Goal: Task Accomplishment & Management: Manage account settings

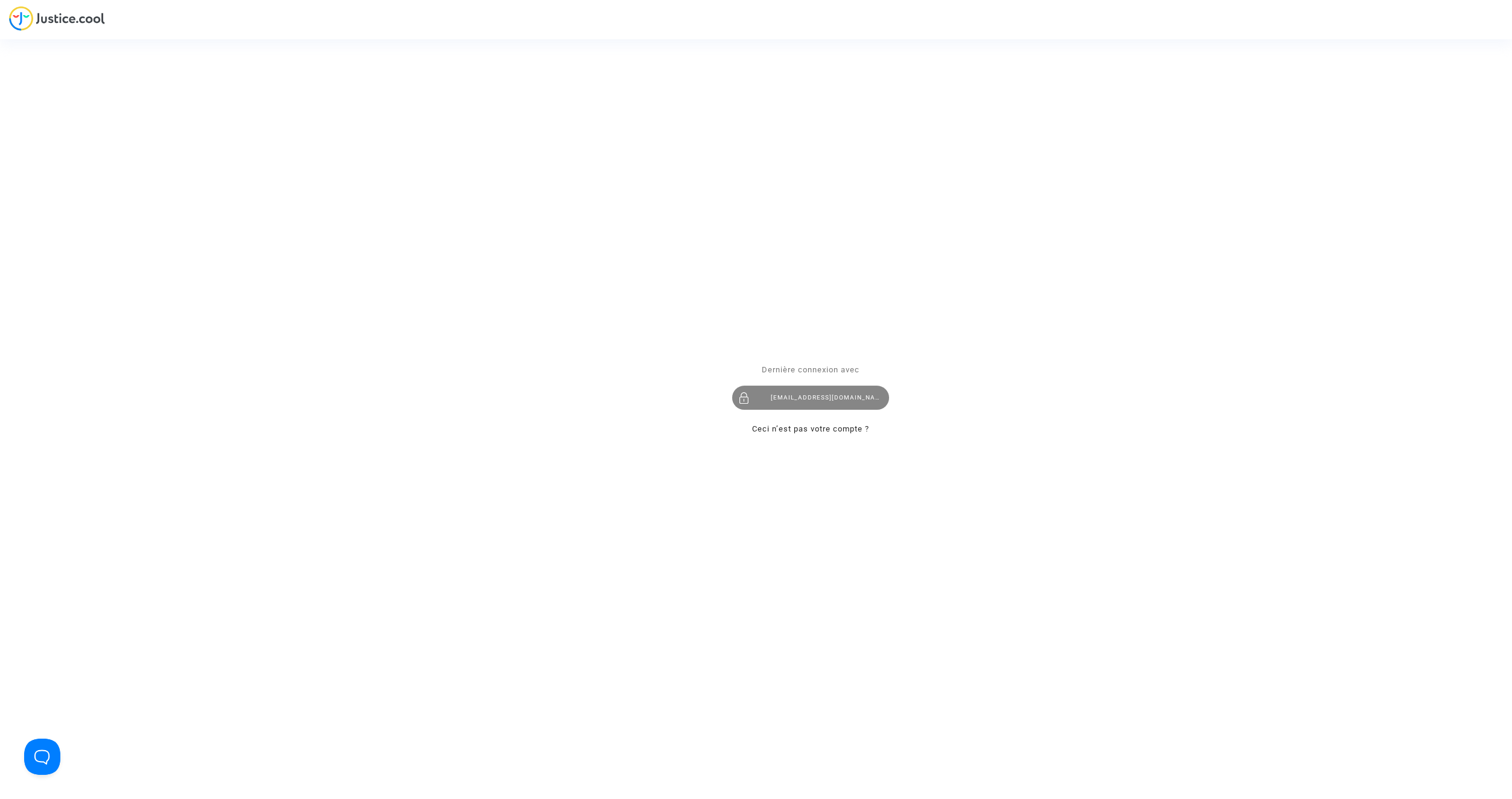
click at [851, 395] on div "contact@heliofinance.fr" at bounding box center [810, 398] width 157 height 24
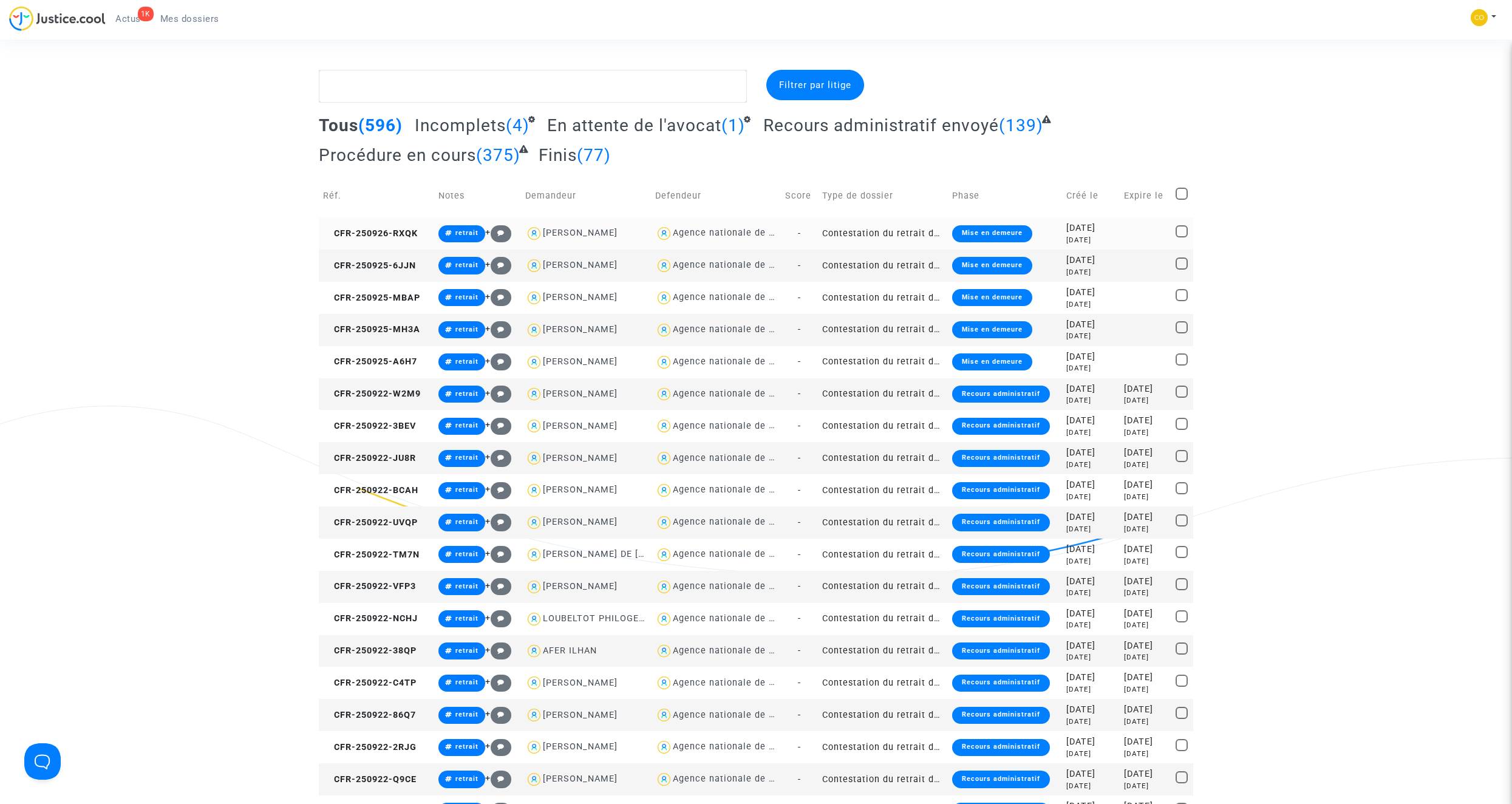
click at [879, 231] on td "Contestation du retrait de [PERSON_NAME] par l'ANAH (mandataire)" at bounding box center [883, 233] width 130 height 32
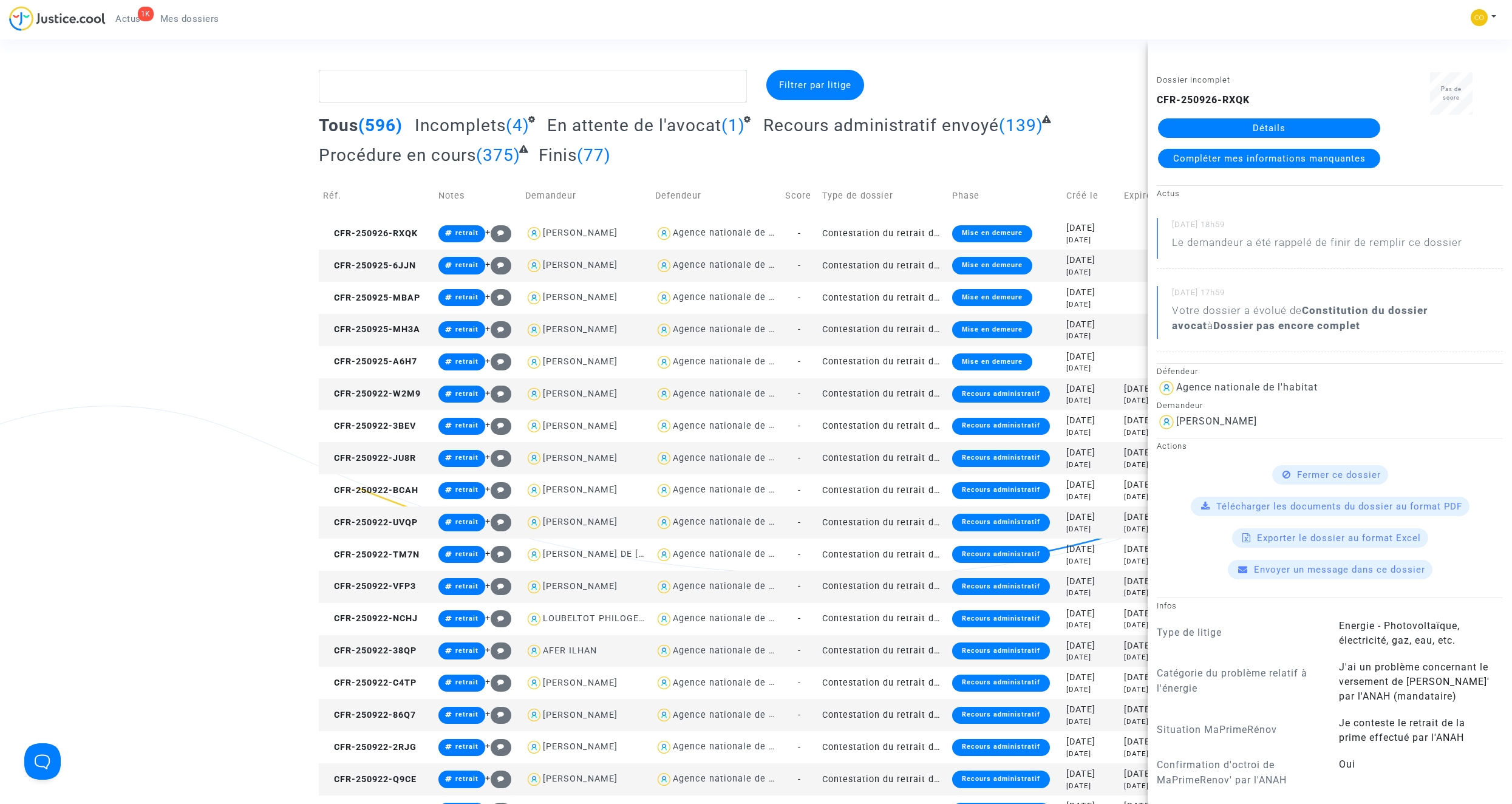
click at [1279, 130] on link "Détails" at bounding box center [1269, 128] width 222 height 20
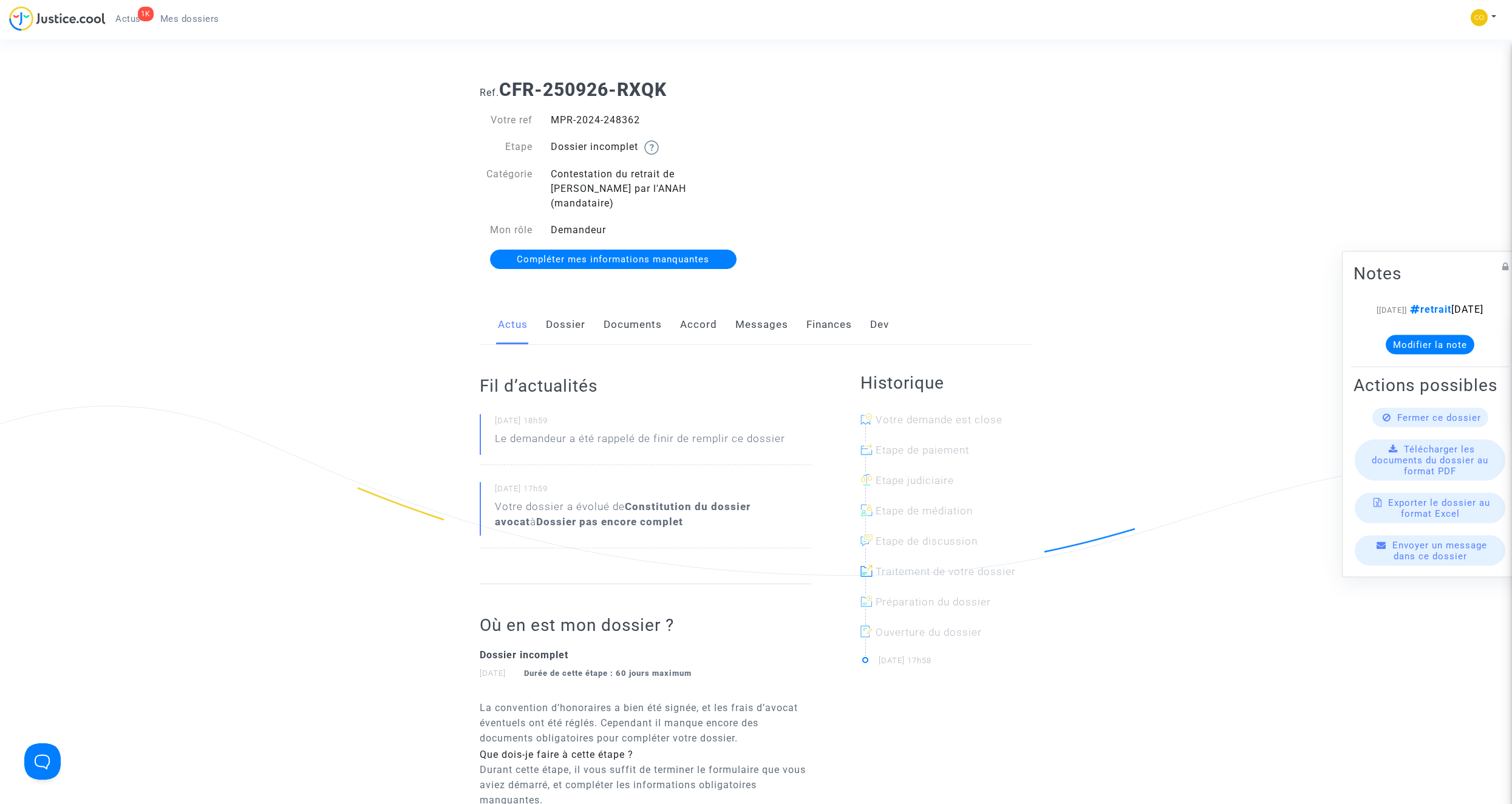
click at [659, 320] on link "Documents" at bounding box center [632, 324] width 58 height 40
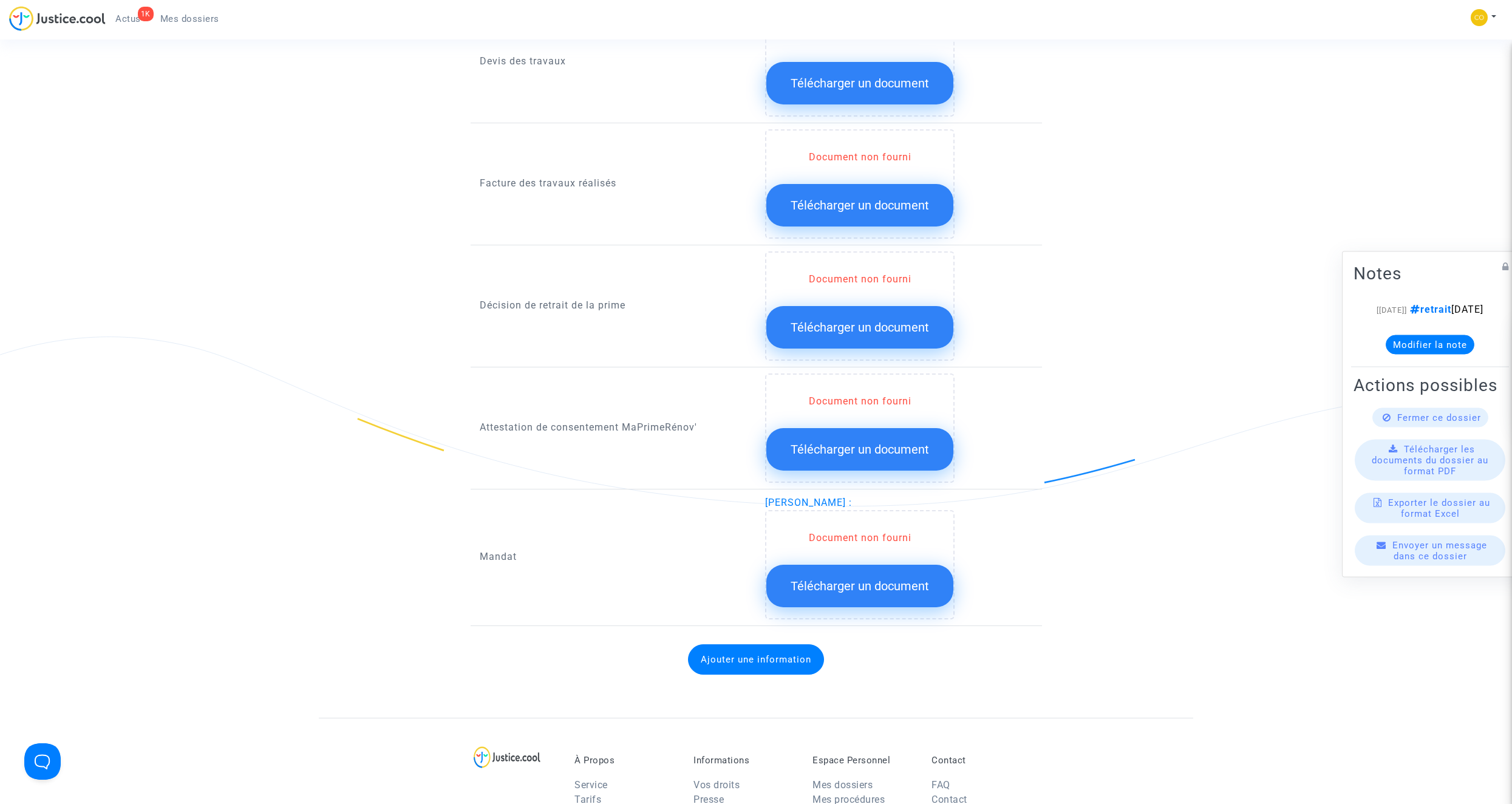
scroll to position [911, 0]
click at [877, 198] on button "Télécharger un document" at bounding box center [860, 204] width 187 height 43
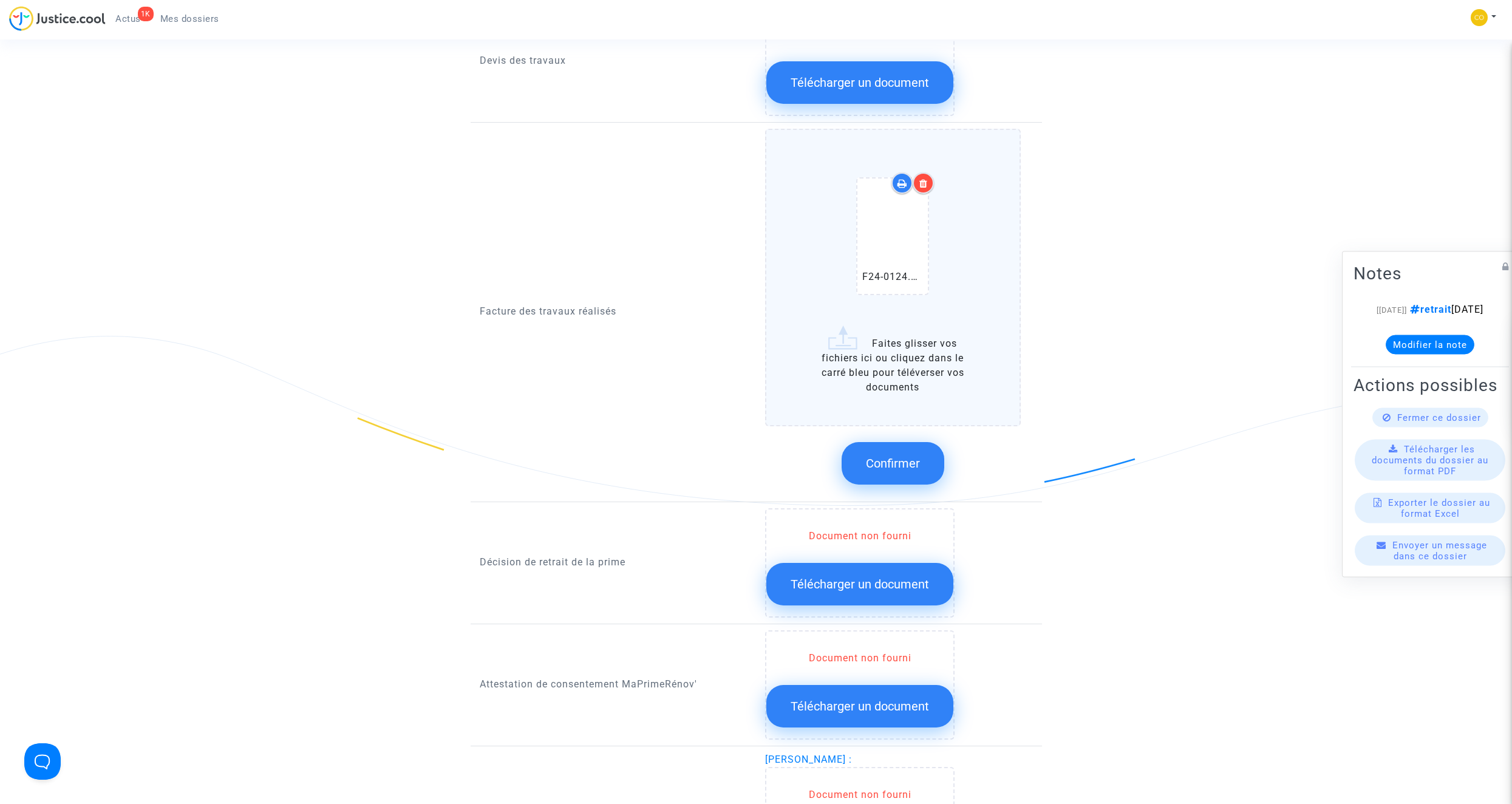
click at [910, 456] on span "Confirmer" at bounding box center [892, 463] width 54 height 14
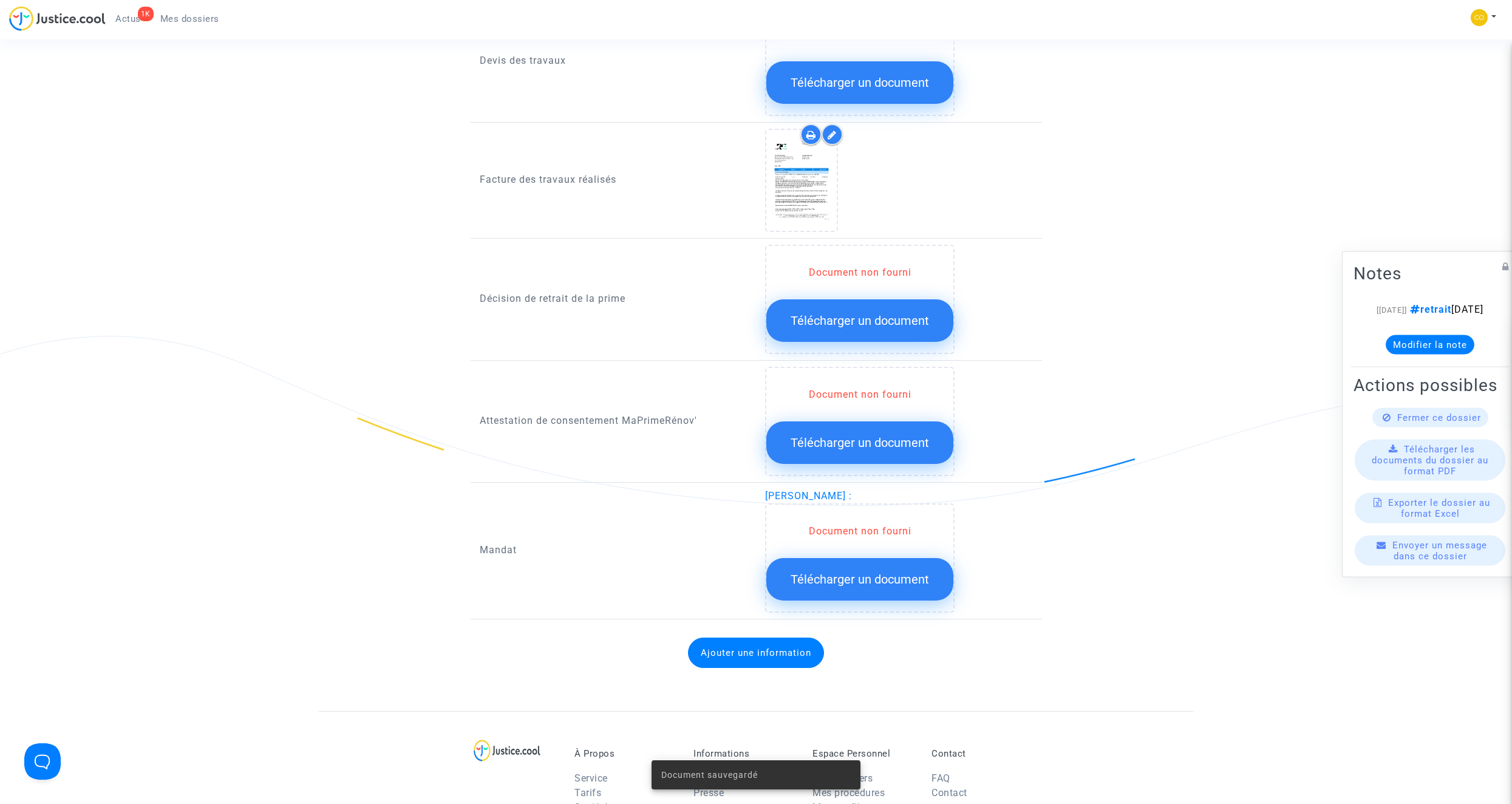
click at [931, 561] on button "Télécharger un document" at bounding box center [860, 579] width 187 height 43
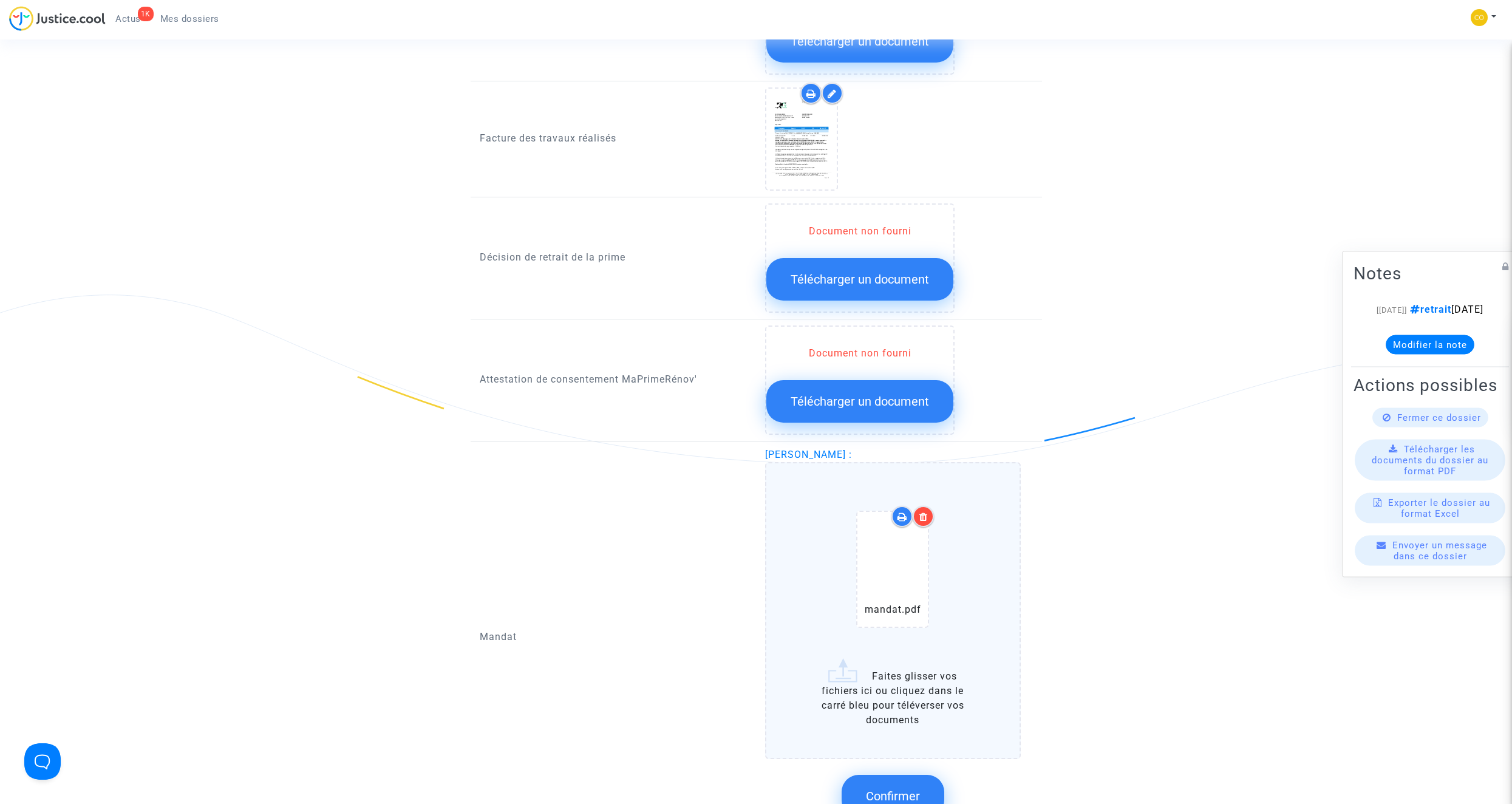
scroll to position [1032, 0]
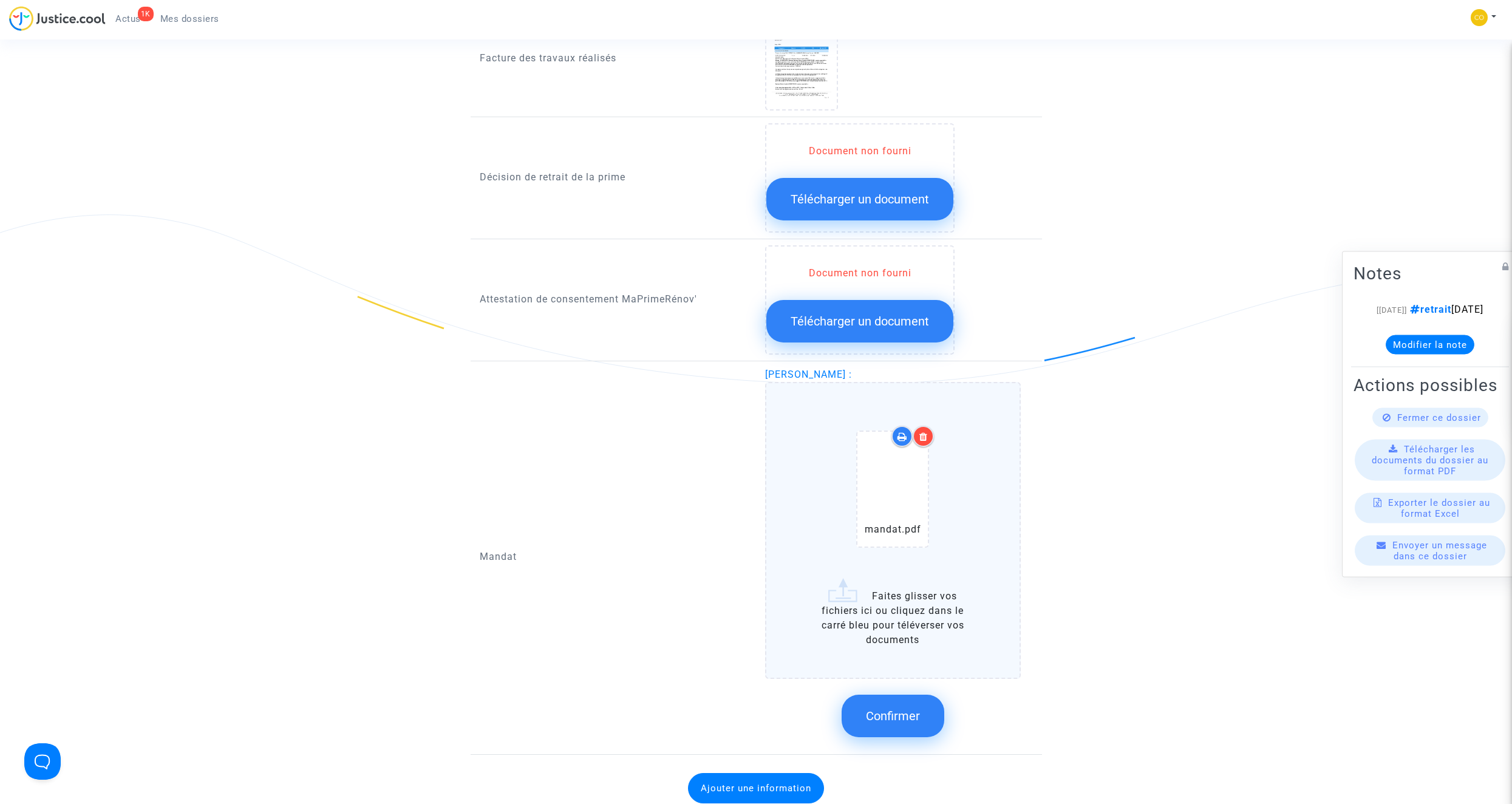
click at [917, 428] on div at bounding box center [923, 436] width 21 height 21
click at [925, 695] on button "Confirmer" at bounding box center [892, 716] width 103 height 43
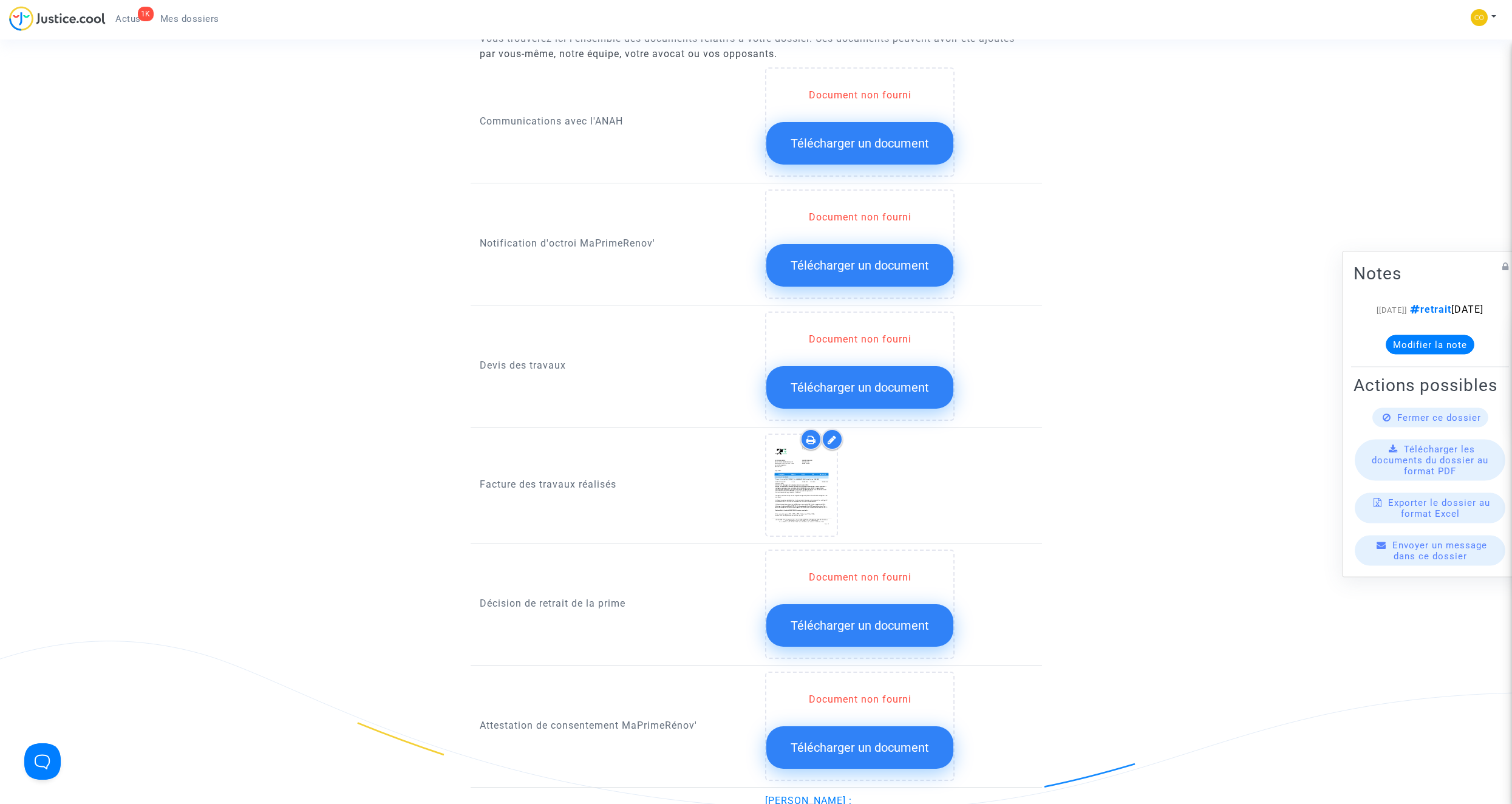
scroll to position [607, 0]
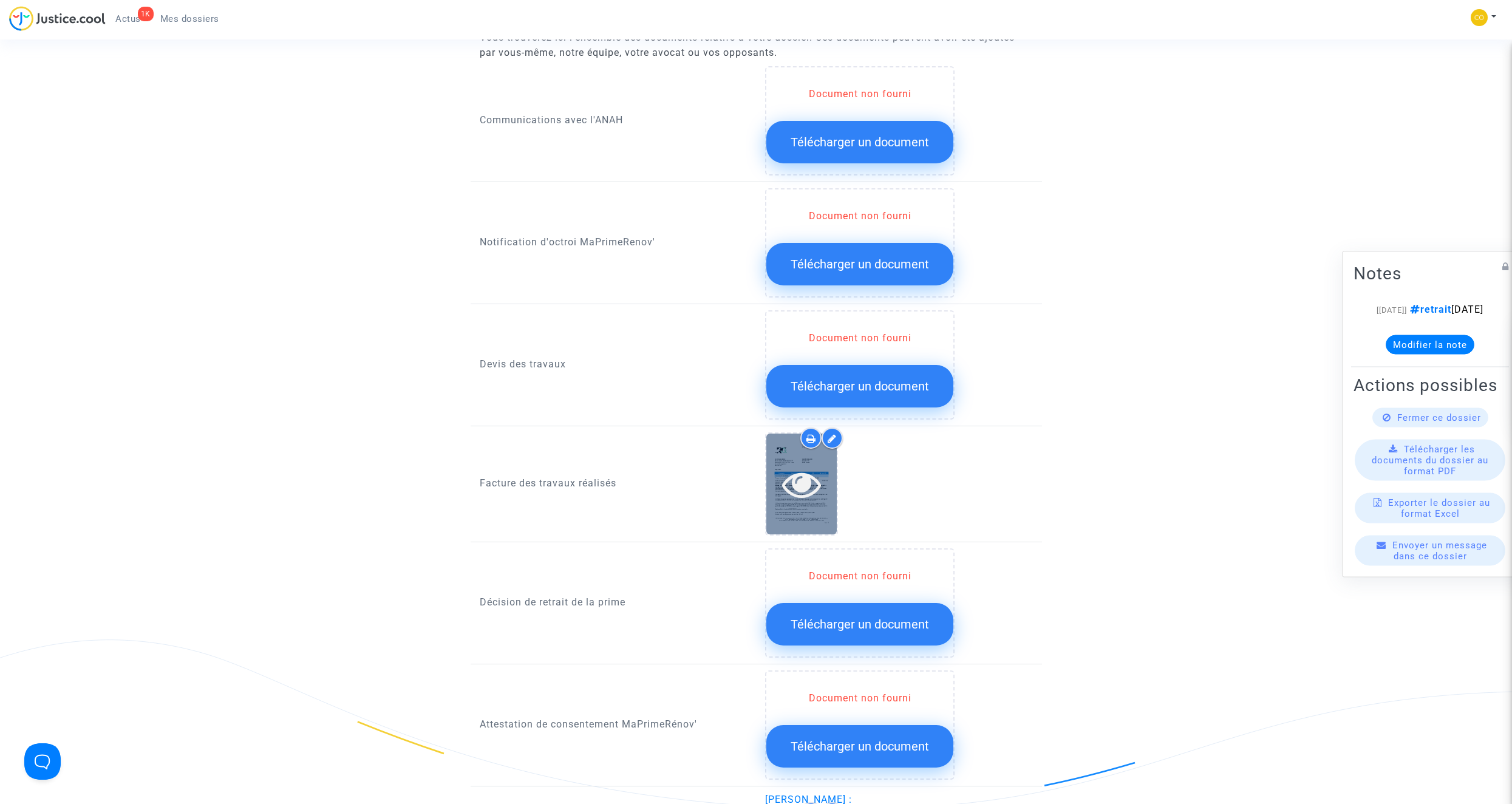
click at [799, 468] on icon at bounding box center [801, 483] width 39 height 39
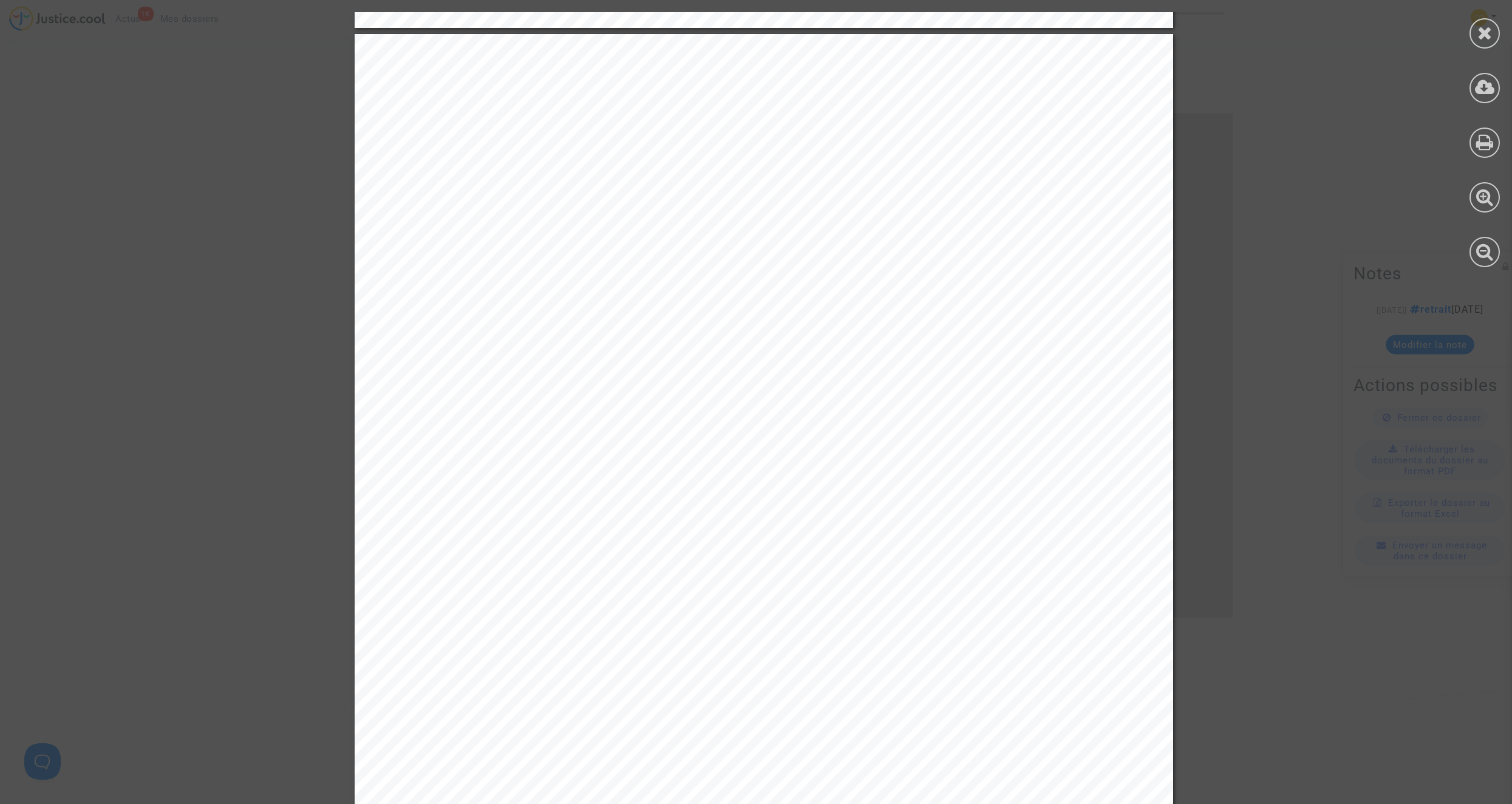
scroll to position [2003, 0]
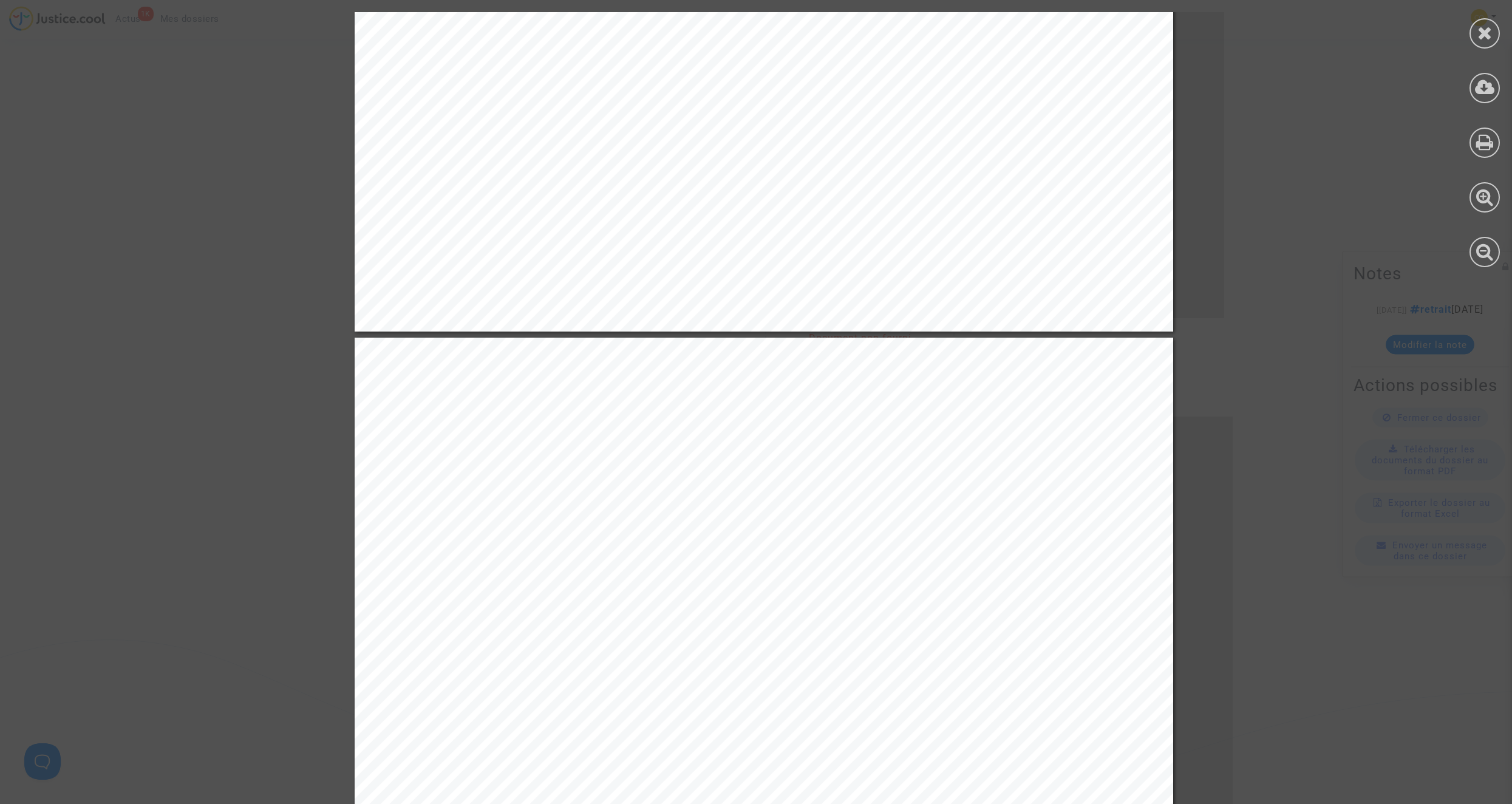
click at [1473, 34] on div at bounding box center [1485, 33] width 30 height 30
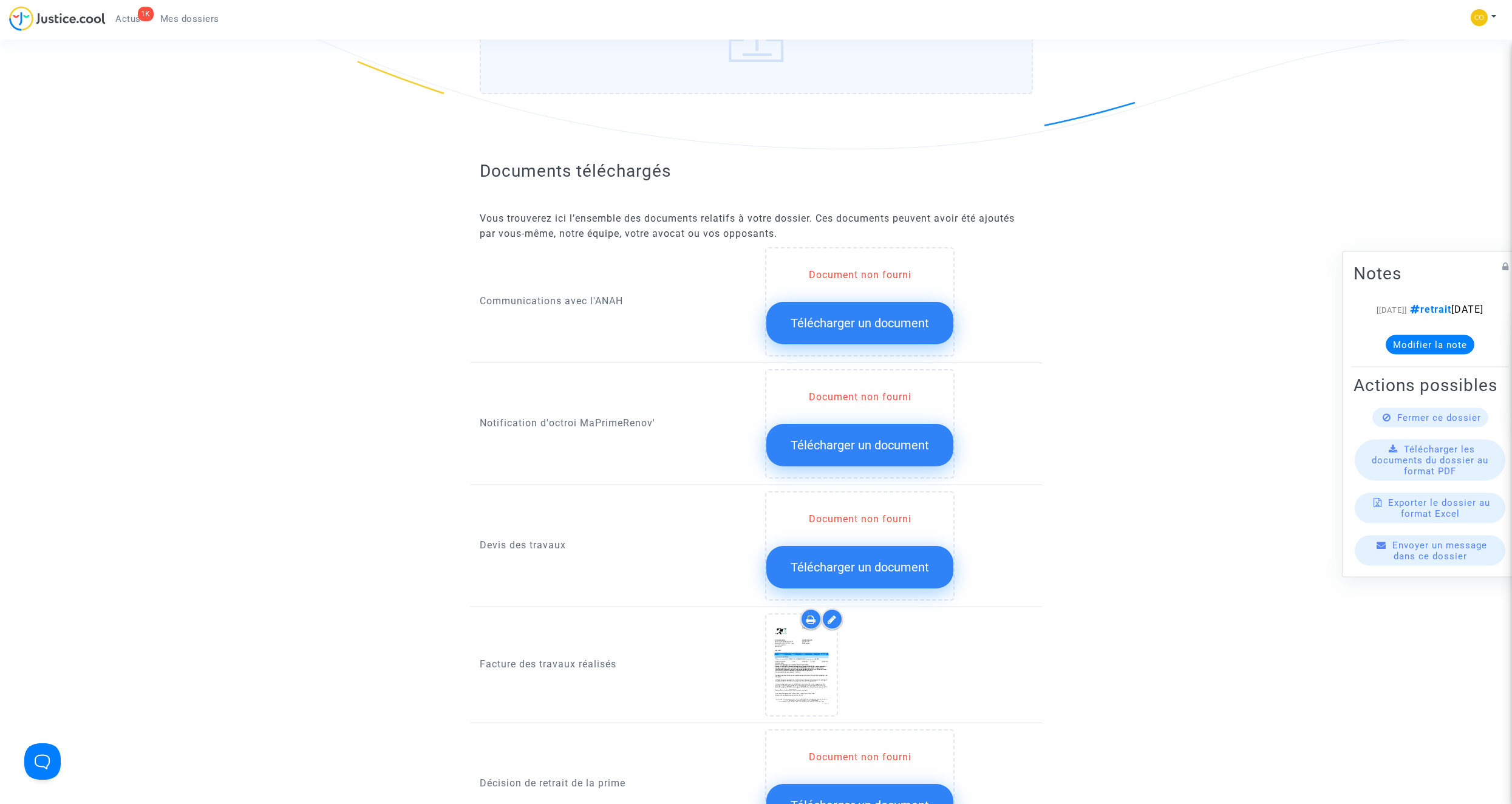
scroll to position [425, 0]
click at [853, 425] on button "Télécharger un document" at bounding box center [860, 446] width 187 height 43
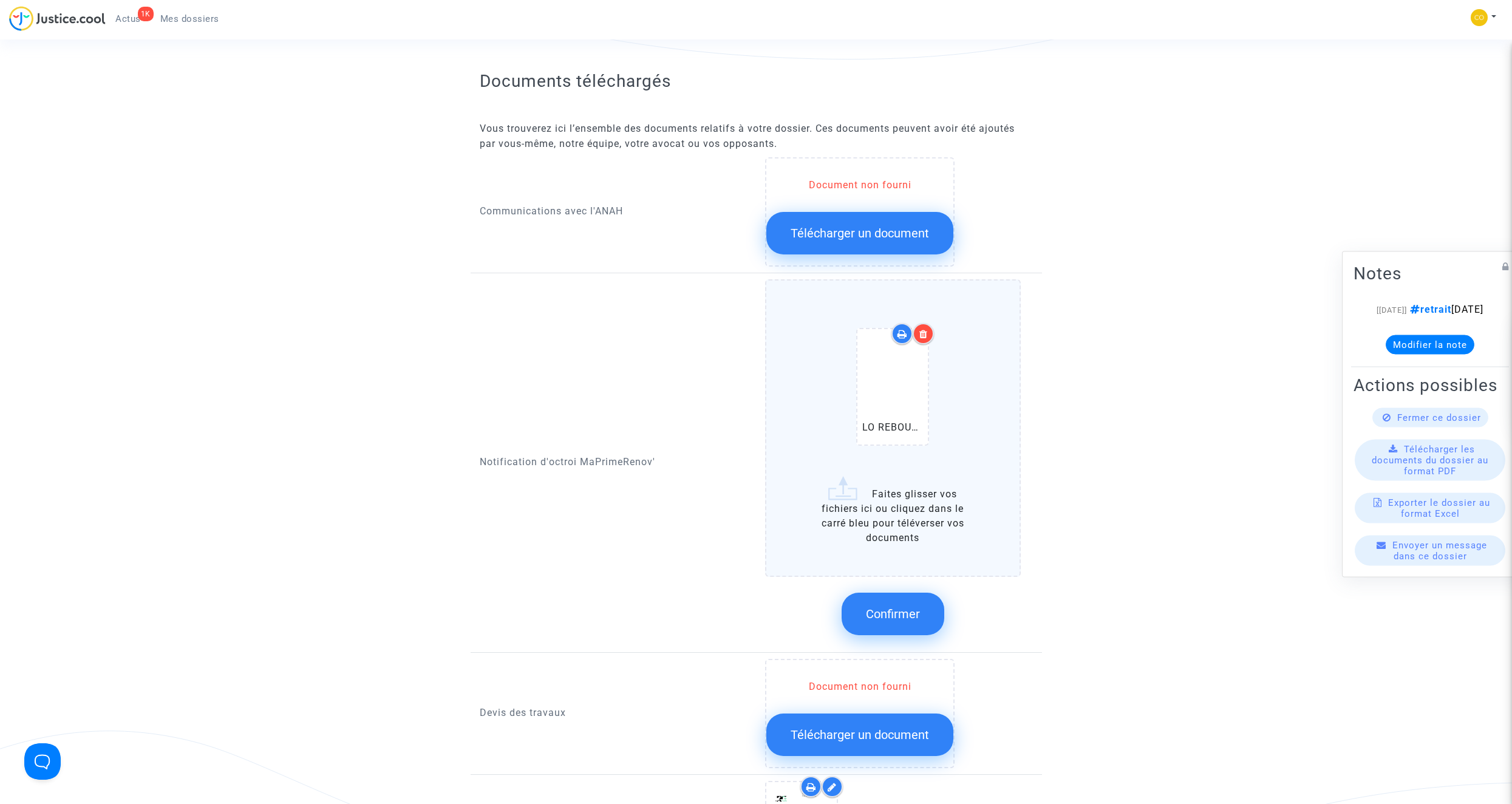
scroll to position [546, 0]
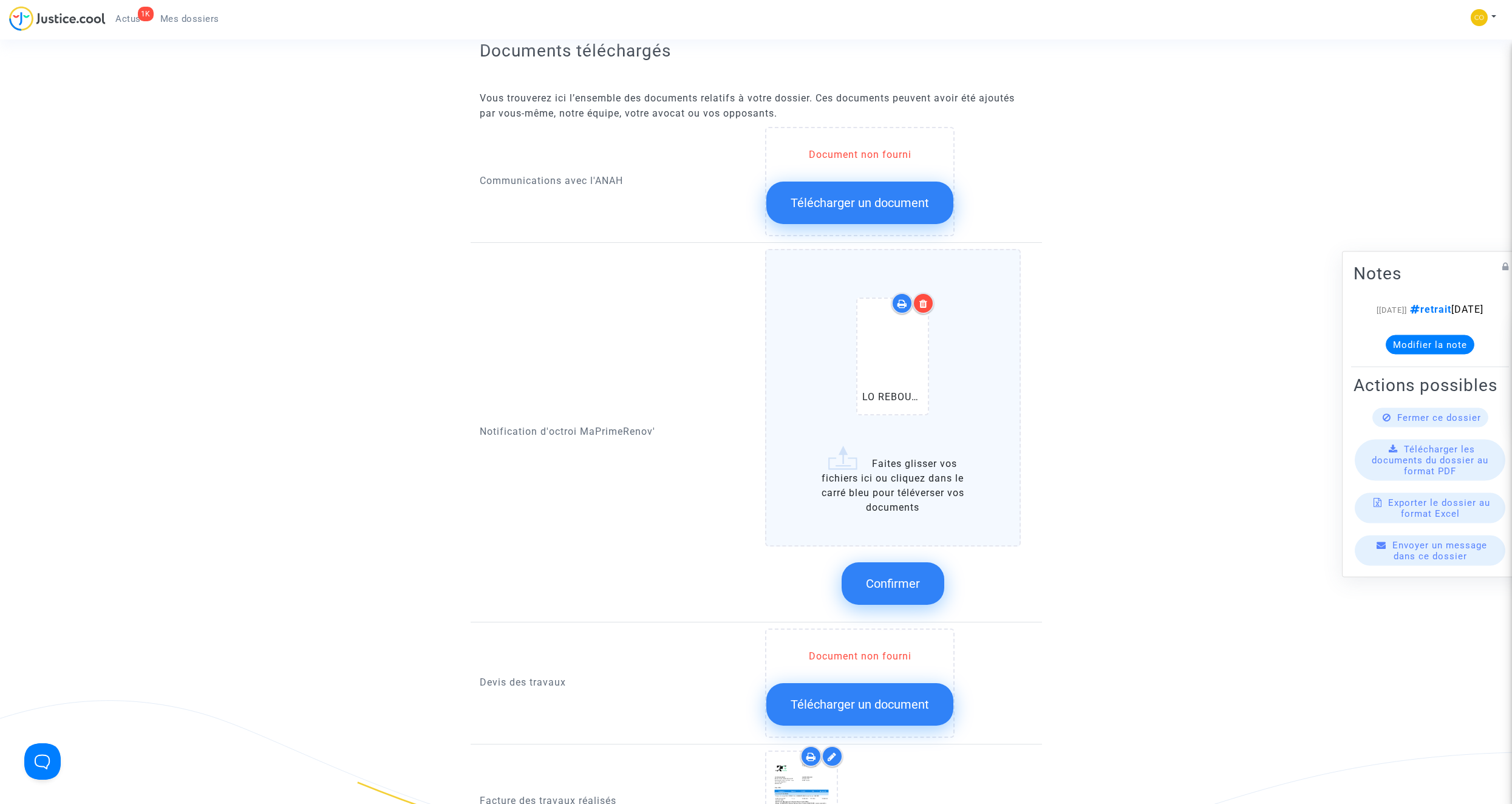
click at [914, 576] on span "Confirmer" at bounding box center [892, 584] width 54 height 14
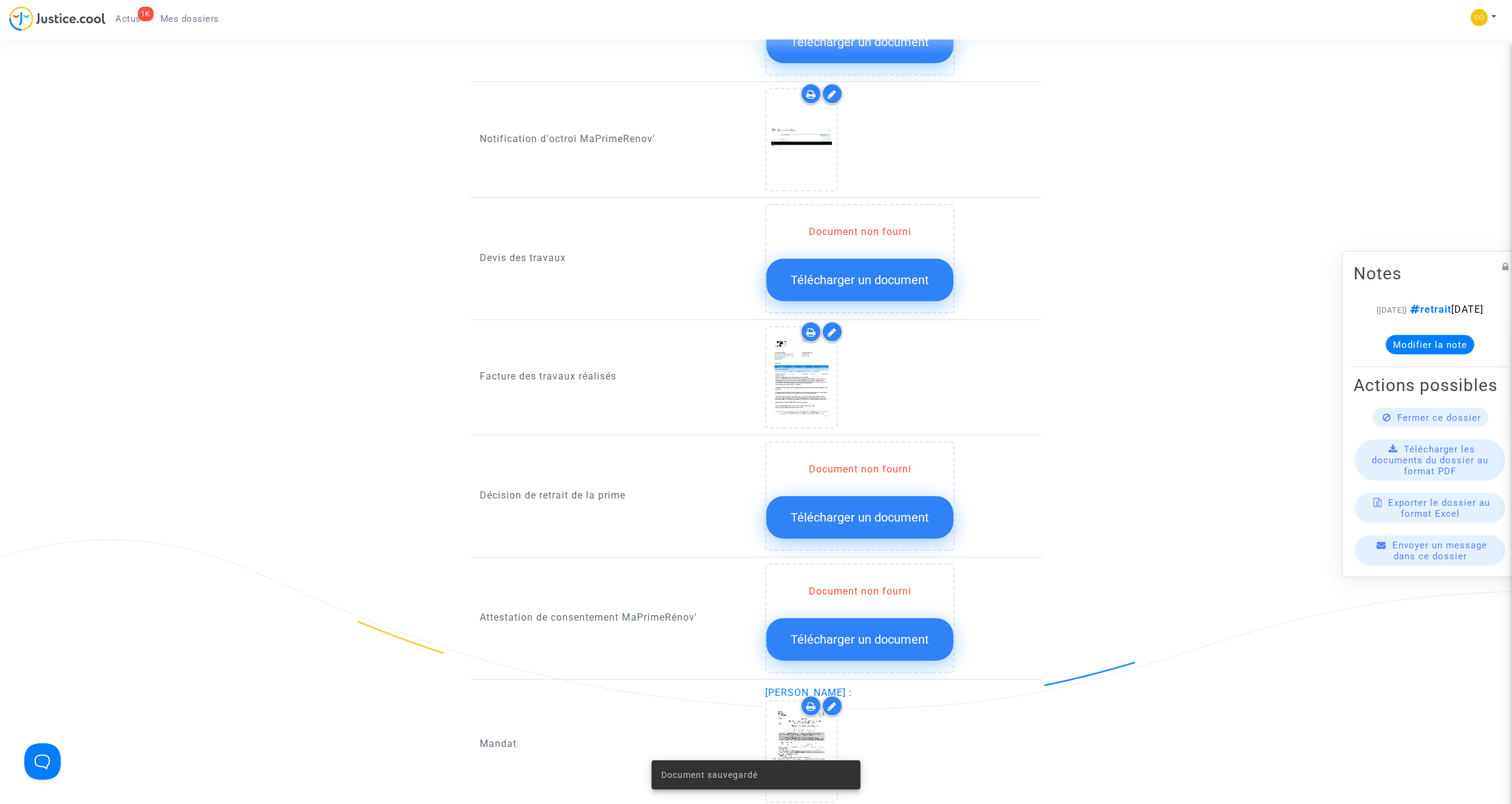
scroll to position [729, 0]
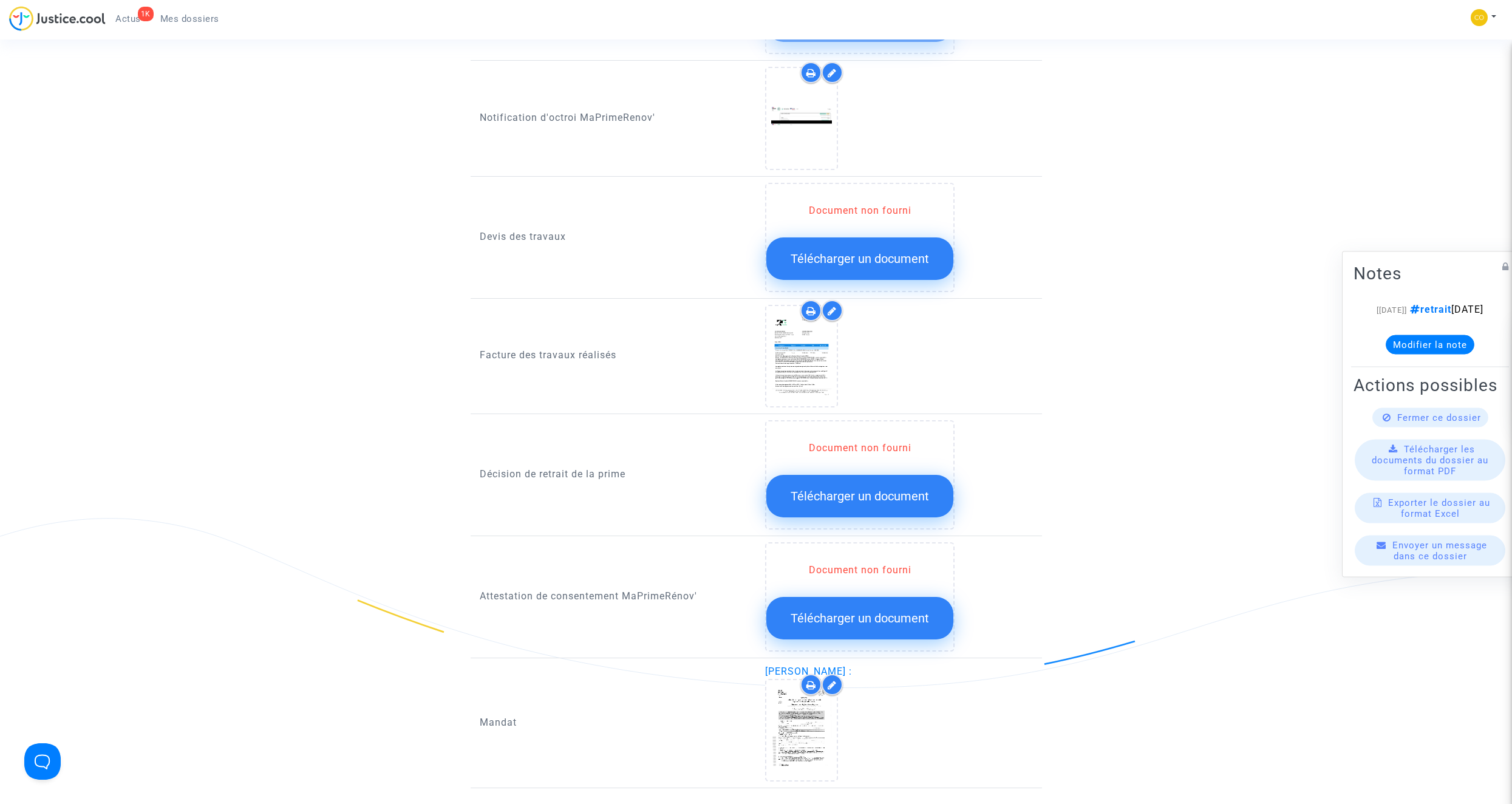
click at [856, 475] on button "Télécharger un document" at bounding box center [860, 496] width 187 height 43
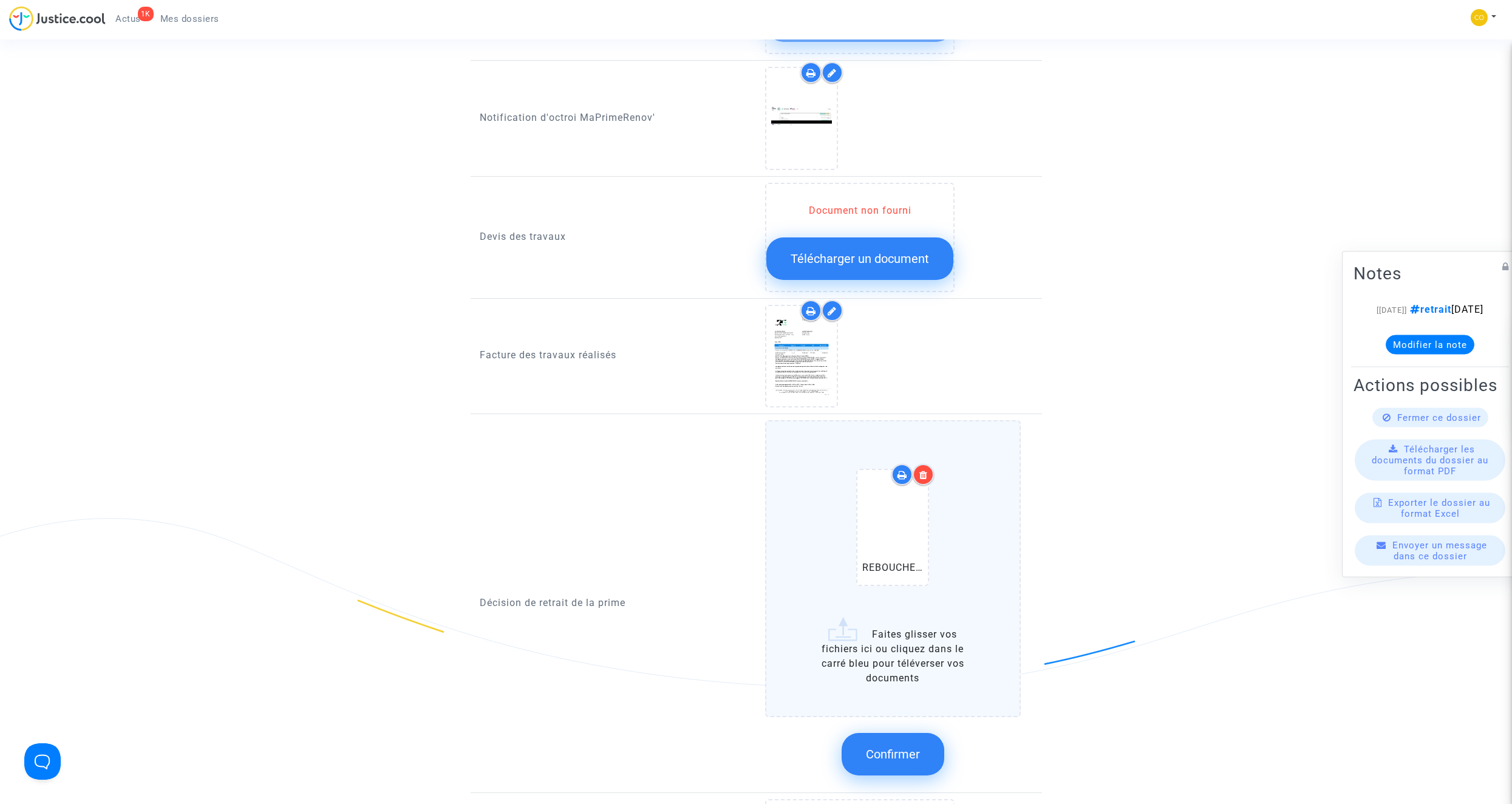
click at [906, 733] on button "Confirmer" at bounding box center [892, 754] width 103 height 43
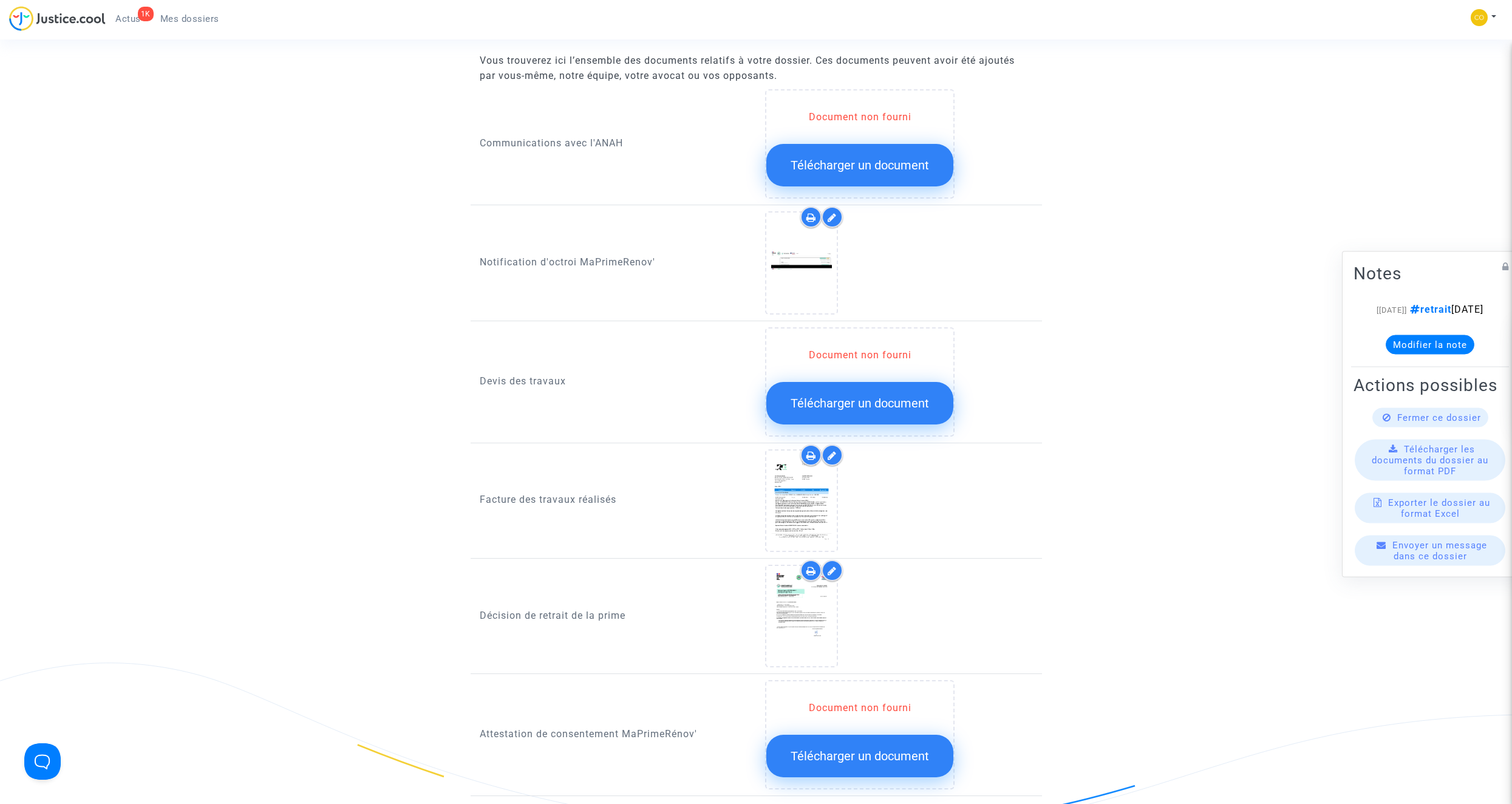
scroll to position [546, 0]
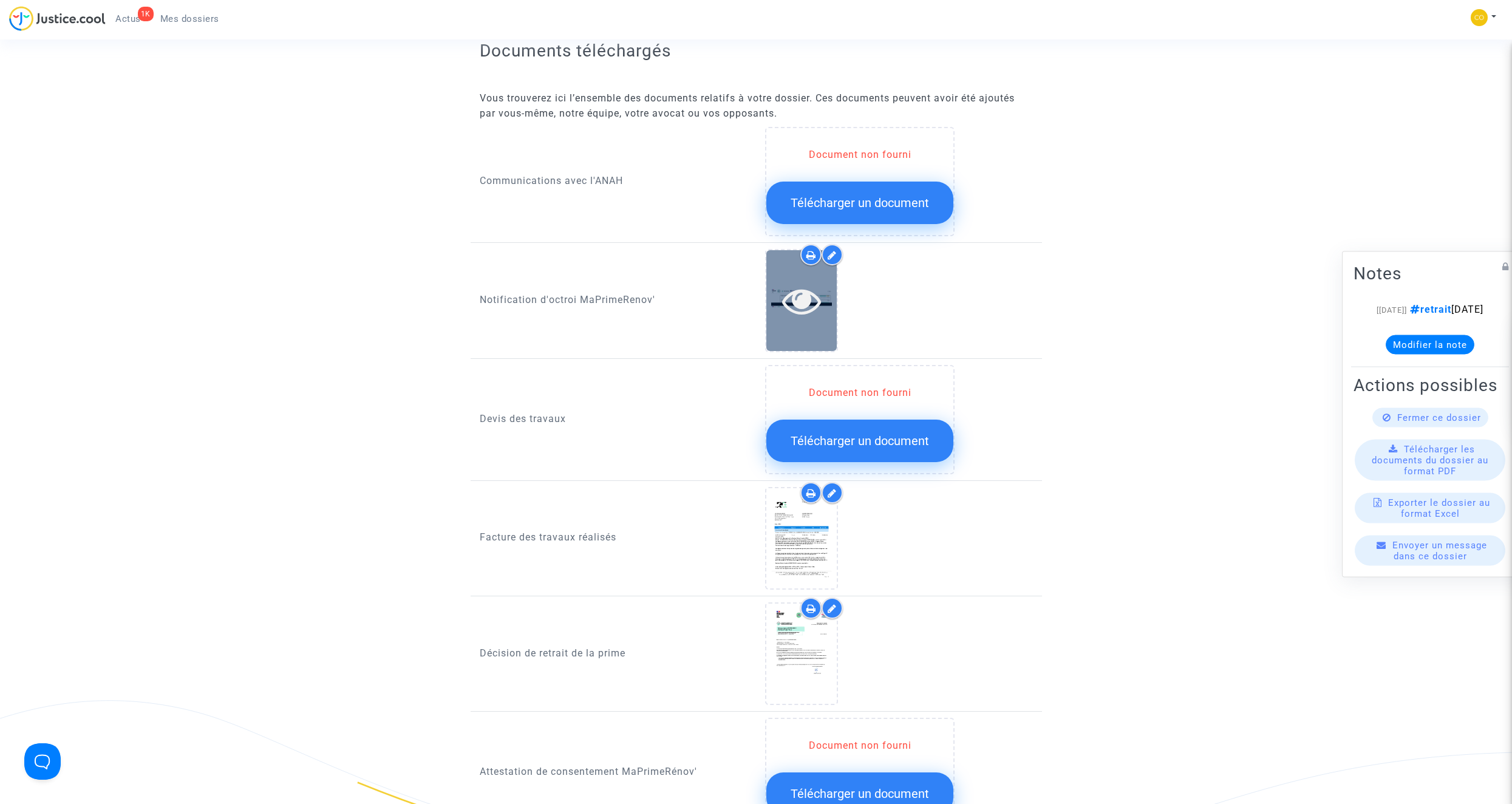
click at [797, 291] on icon at bounding box center [801, 300] width 39 height 39
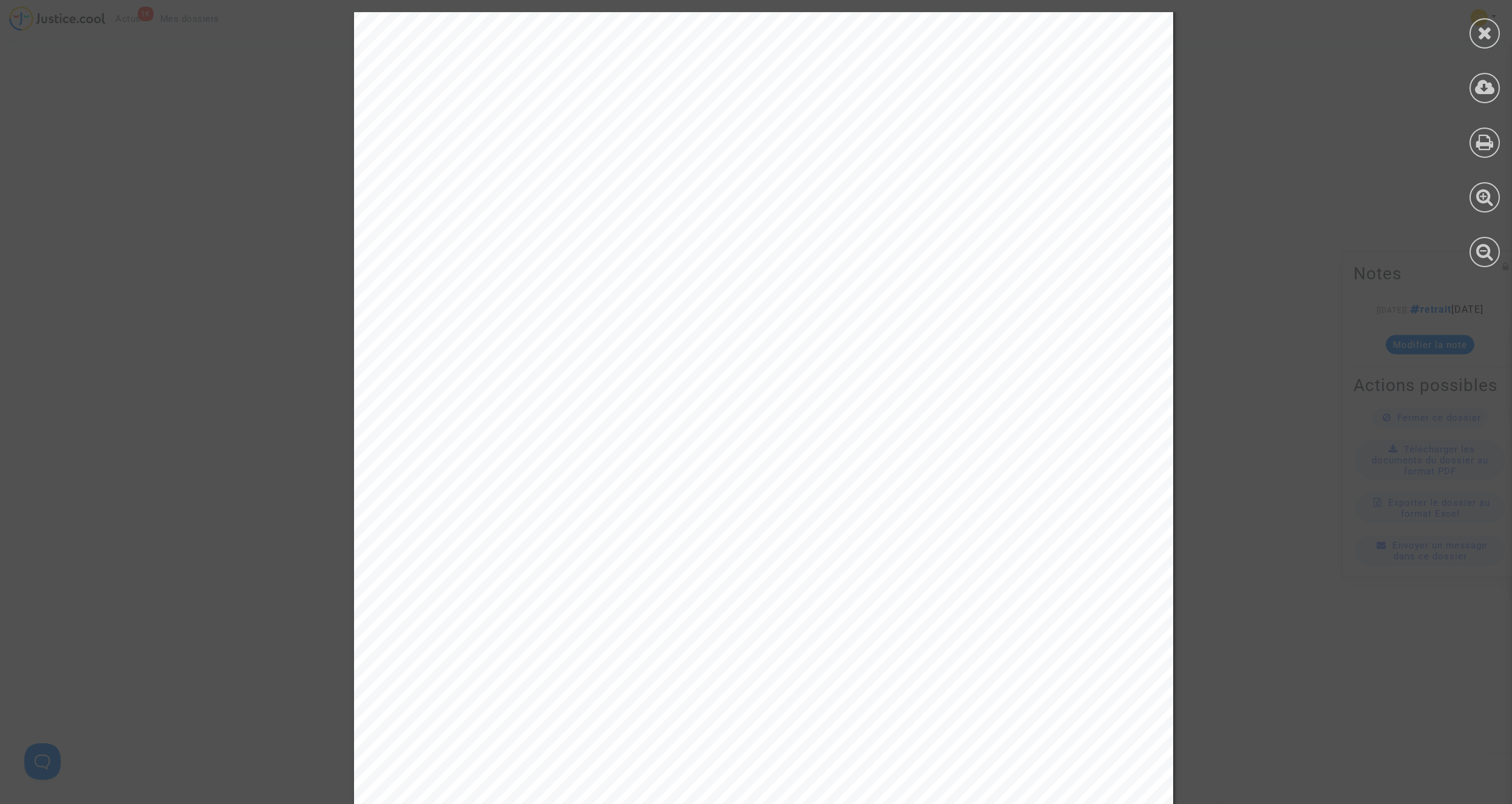
scroll to position [364, 0]
click at [1248, 546] on div at bounding box center [764, 227] width 1527 height 1159
click at [1482, 33] on icon at bounding box center [1485, 33] width 15 height 18
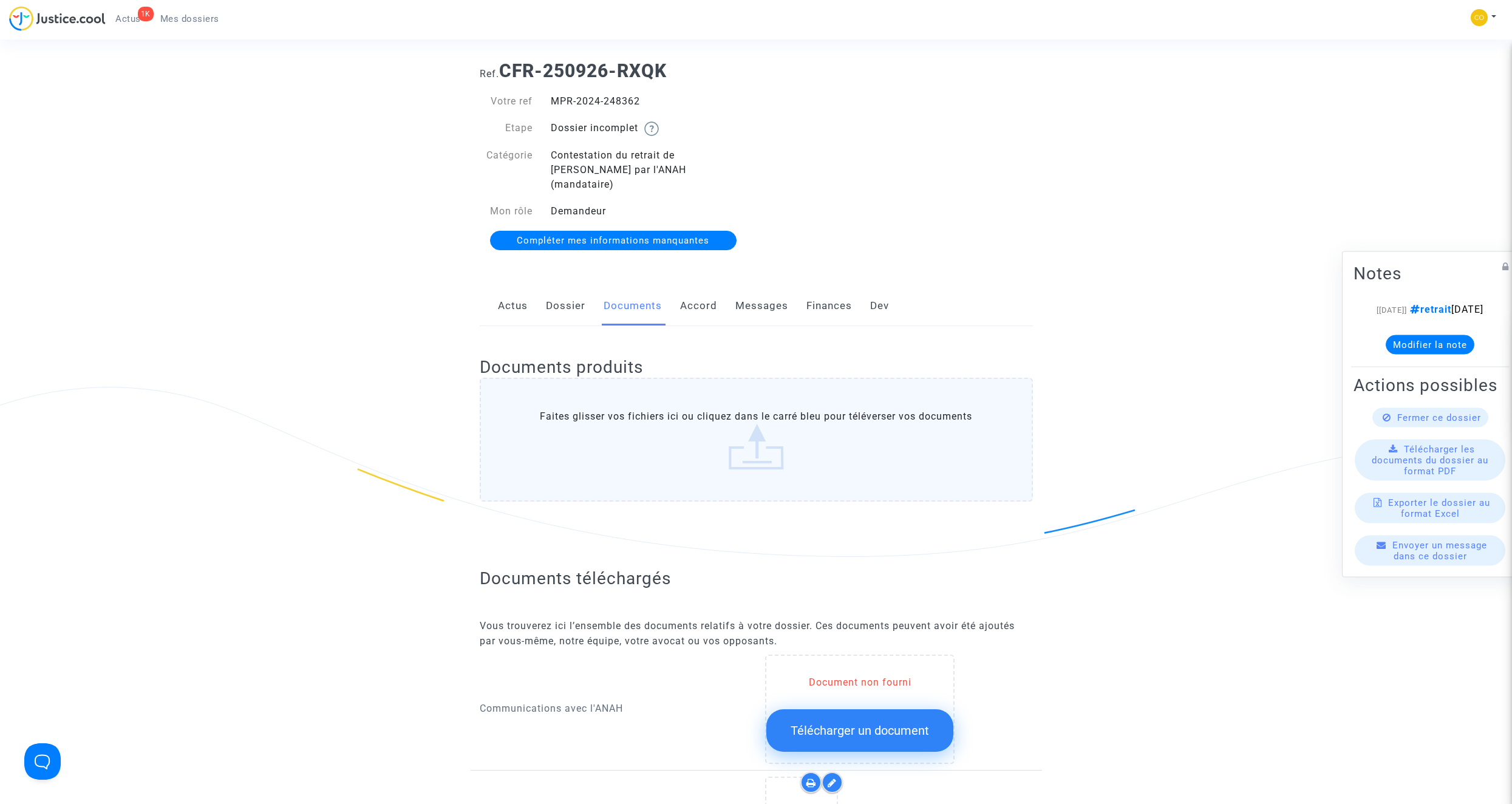
scroll to position [0, 0]
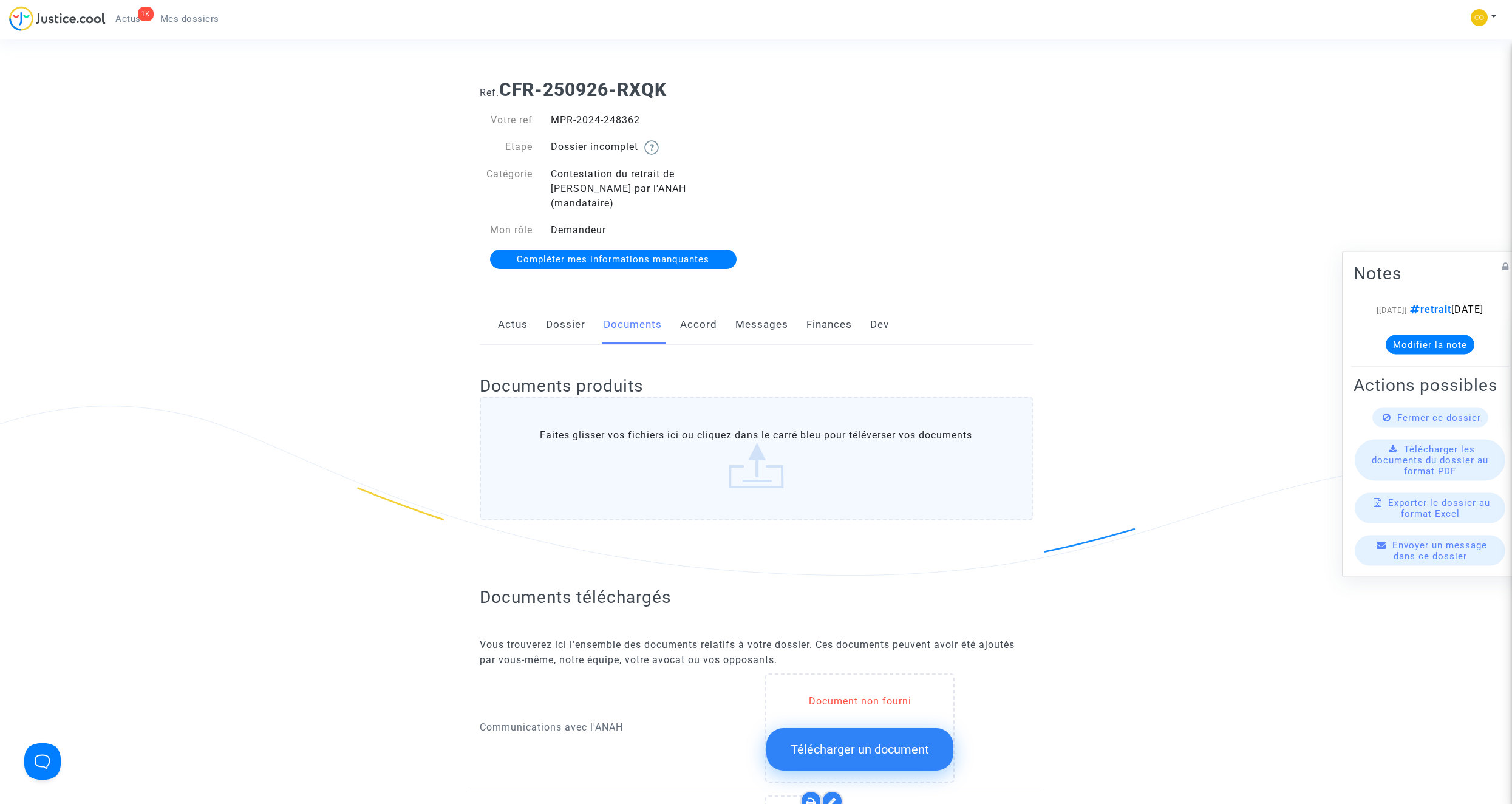
click at [209, 23] on span "Mes dossiers" at bounding box center [190, 18] width 59 height 11
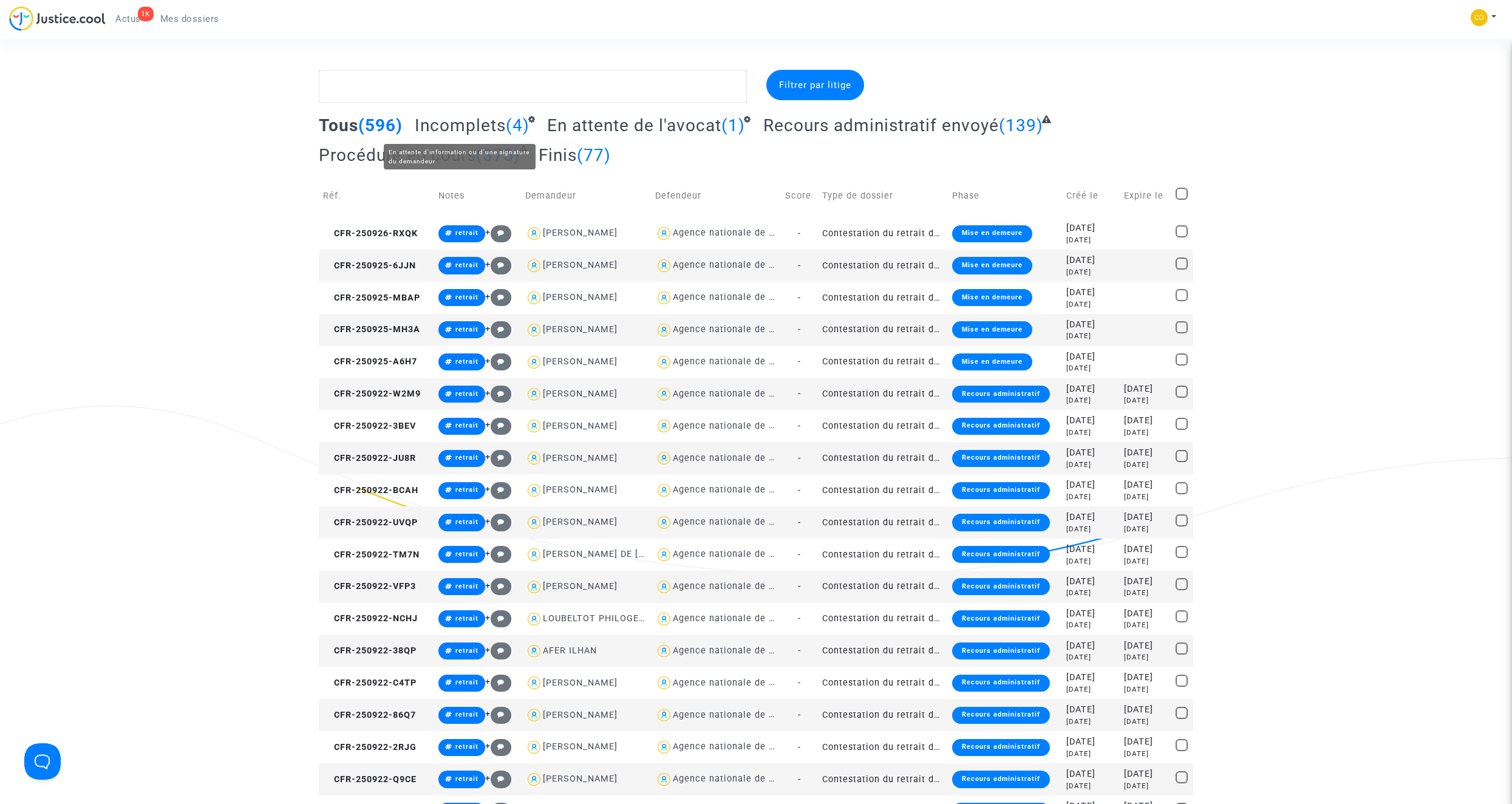
click at [463, 124] on span "Incomplets" at bounding box center [460, 125] width 91 height 20
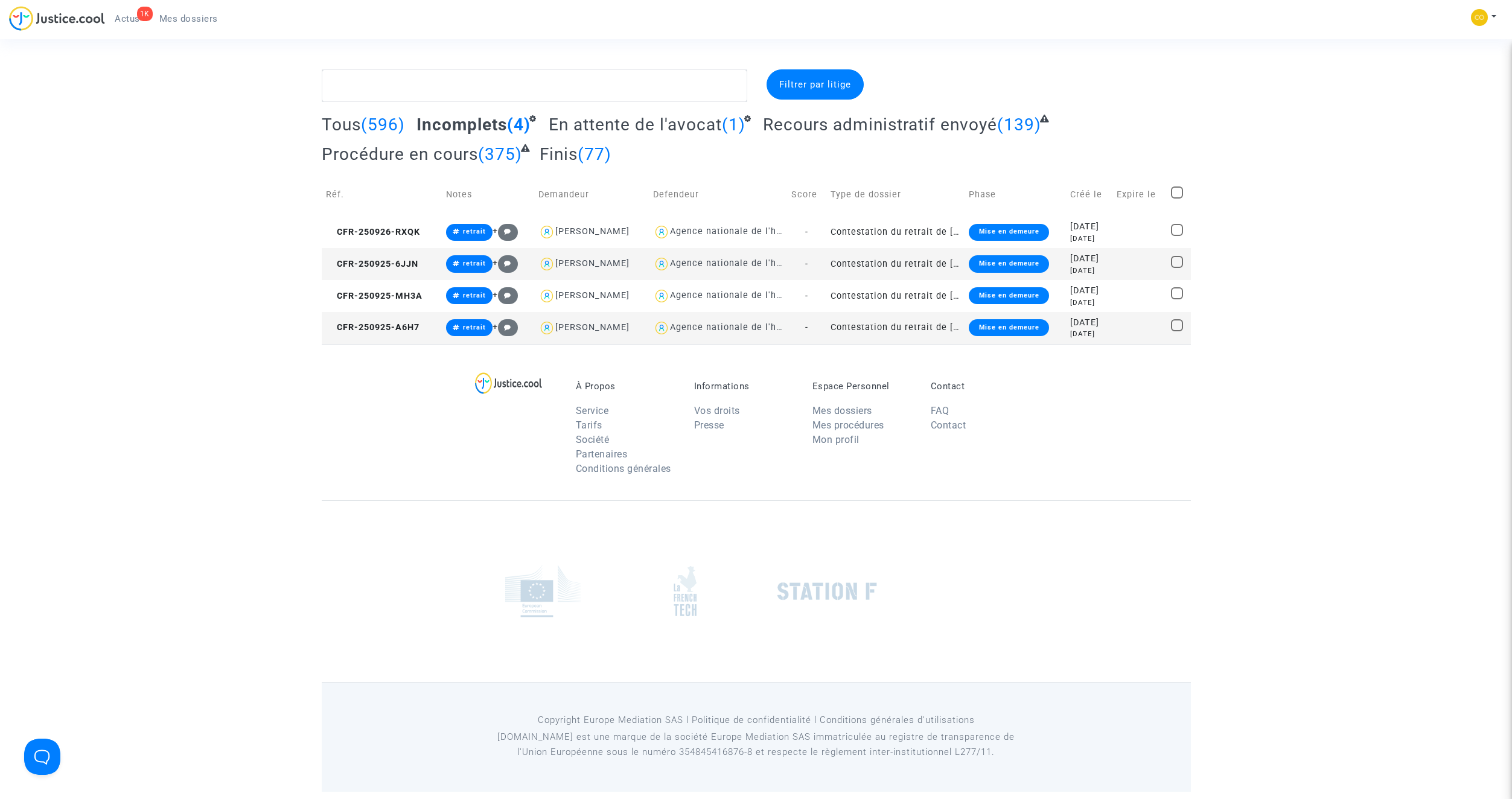
click at [911, 331] on td "Contestation du retrait de [PERSON_NAME] par l'ANAH (mandataire)" at bounding box center [895, 328] width 139 height 32
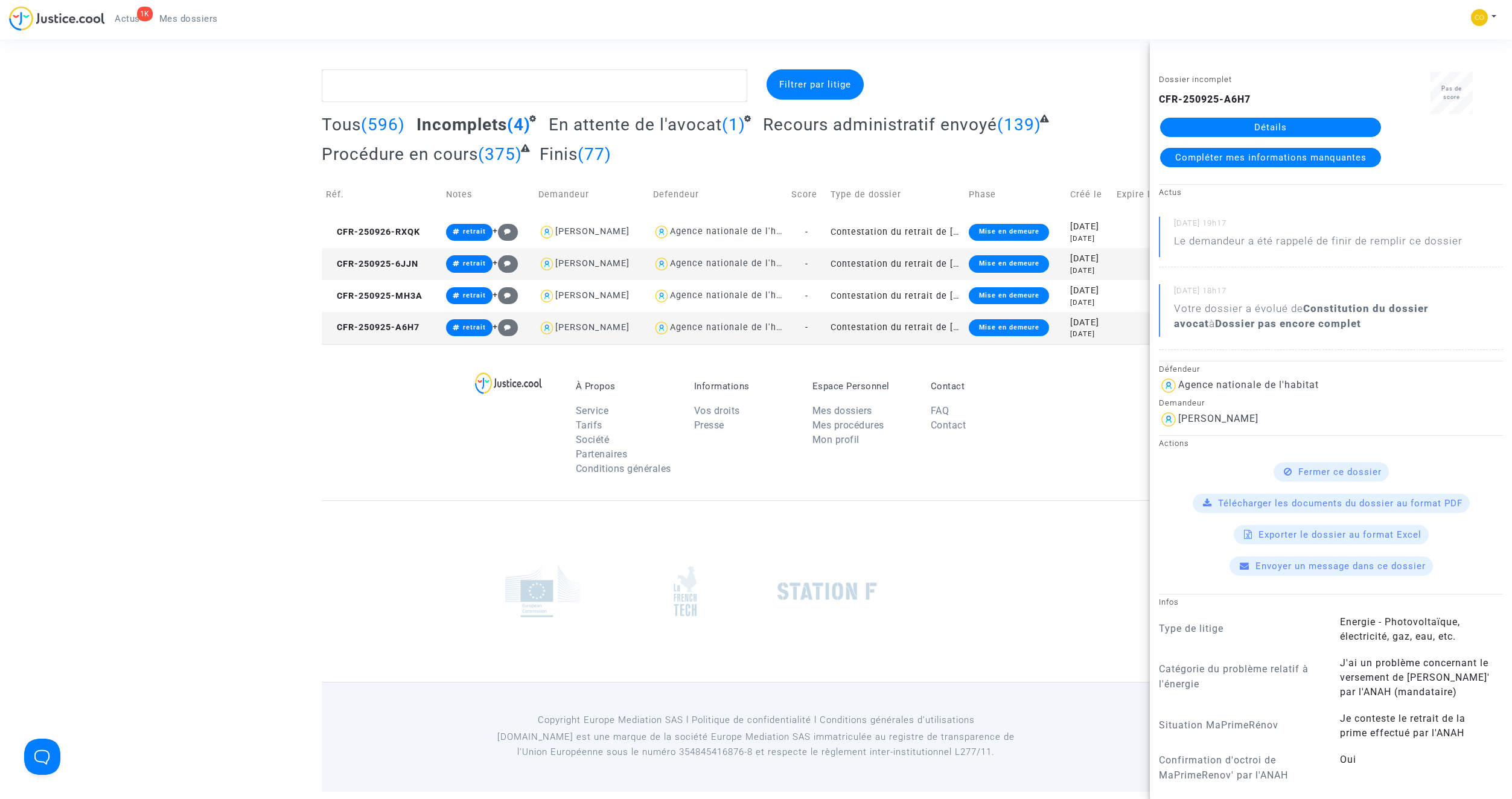
click at [1260, 127] on link "Détails" at bounding box center [1271, 127] width 221 height 20
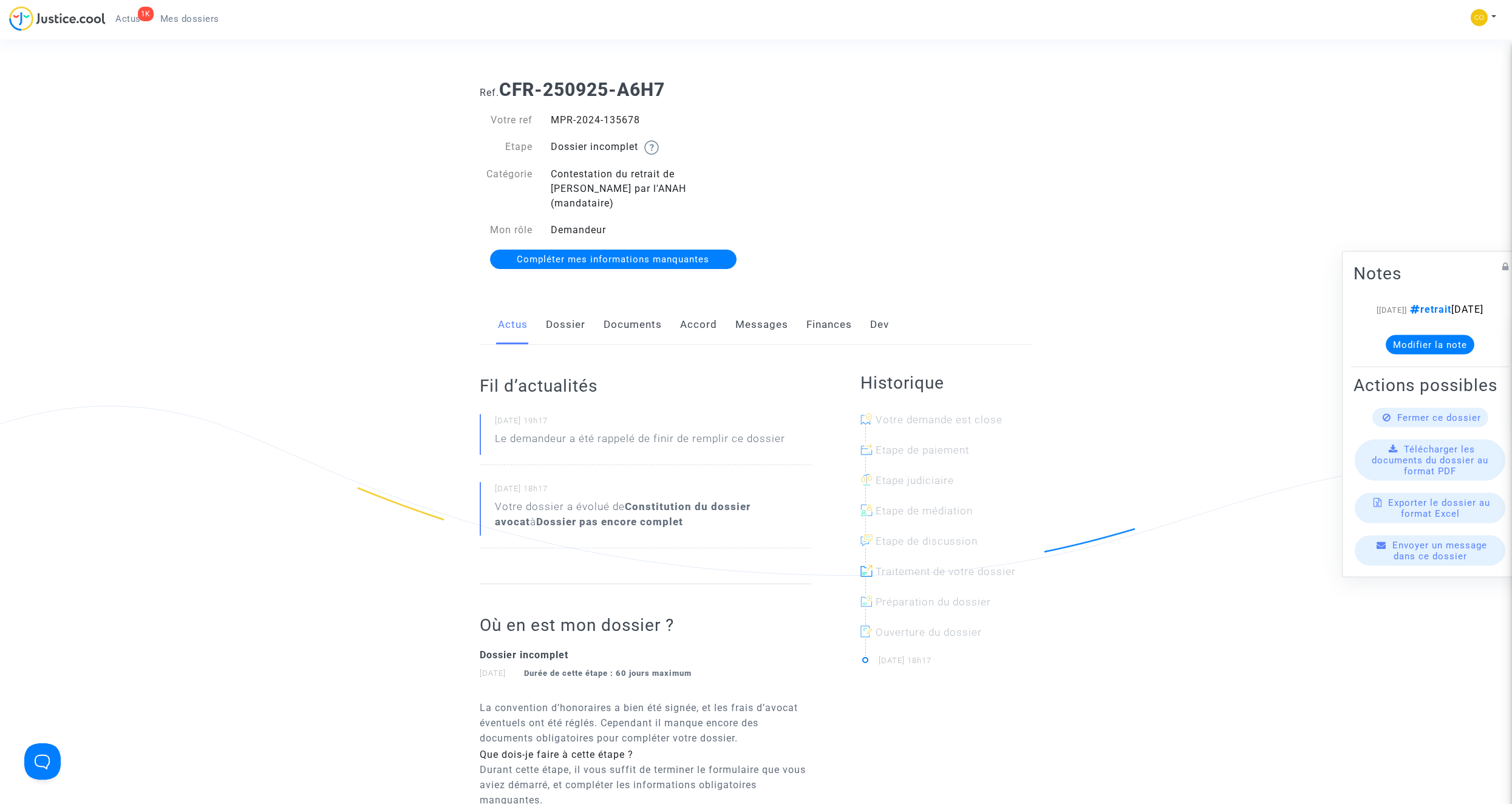
click at [639, 319] on link "Documents" at bounding box center [632, 324] width 58 height 40
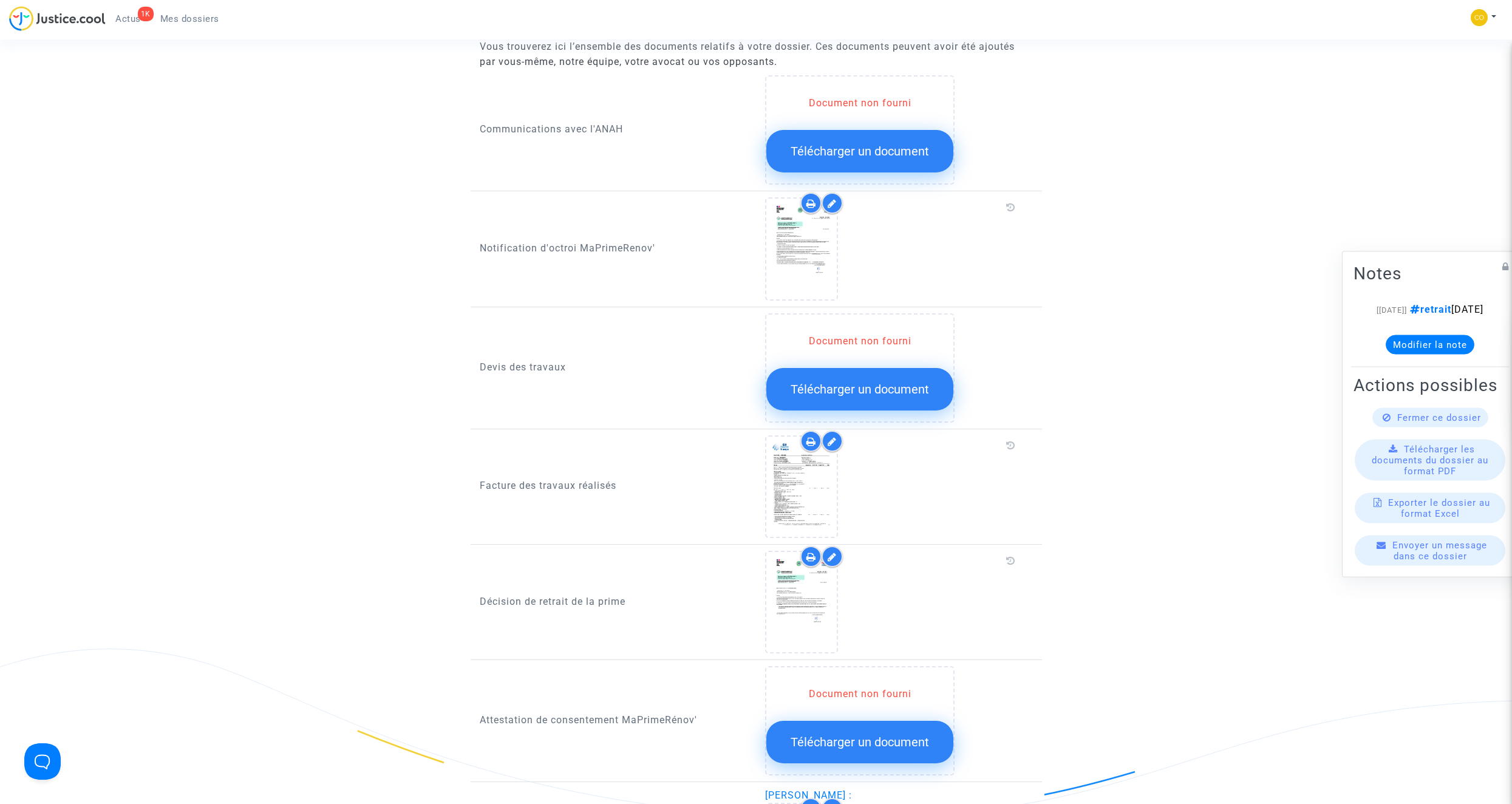
scroll to position [607, 0]
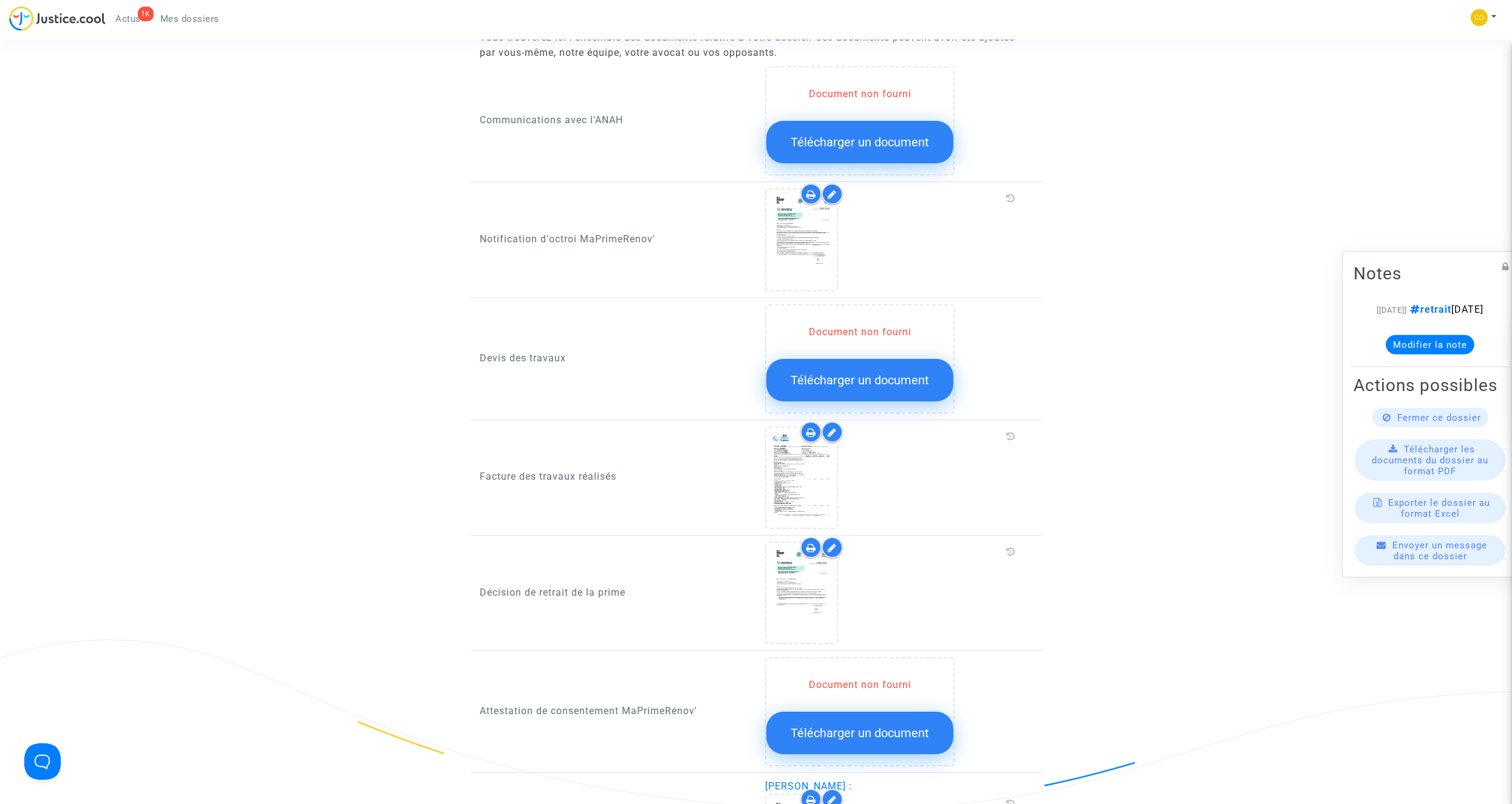
click at [205, 14] on span "Mes dossiers" at bounding box center [190, 18] width 59 height 11
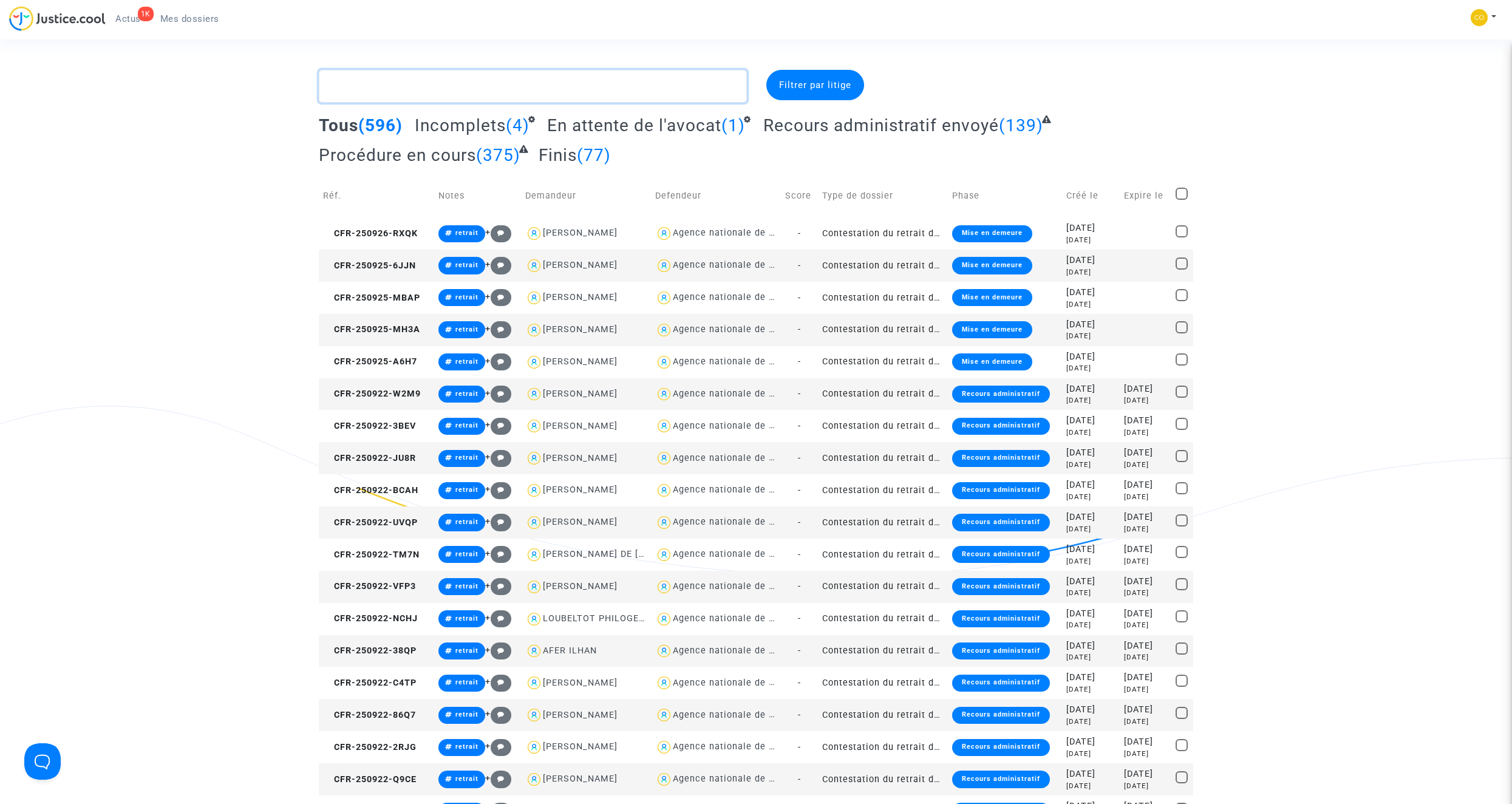
click at [436, 86] on textarea at bounding box center [533, 86] width 428 height 33
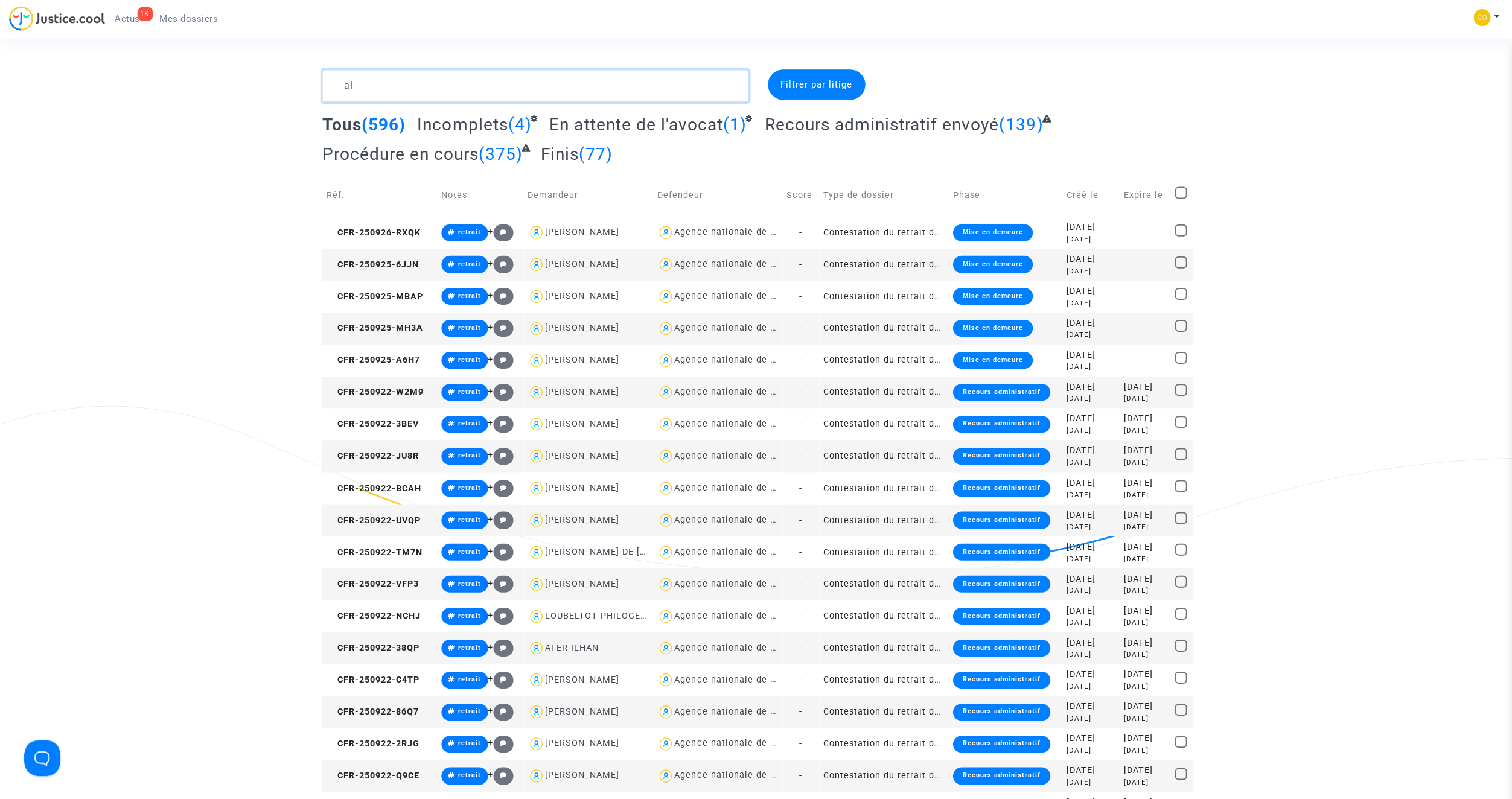
type textarea "a"
